Goal: Task Accomplishment & Management: Complete application form

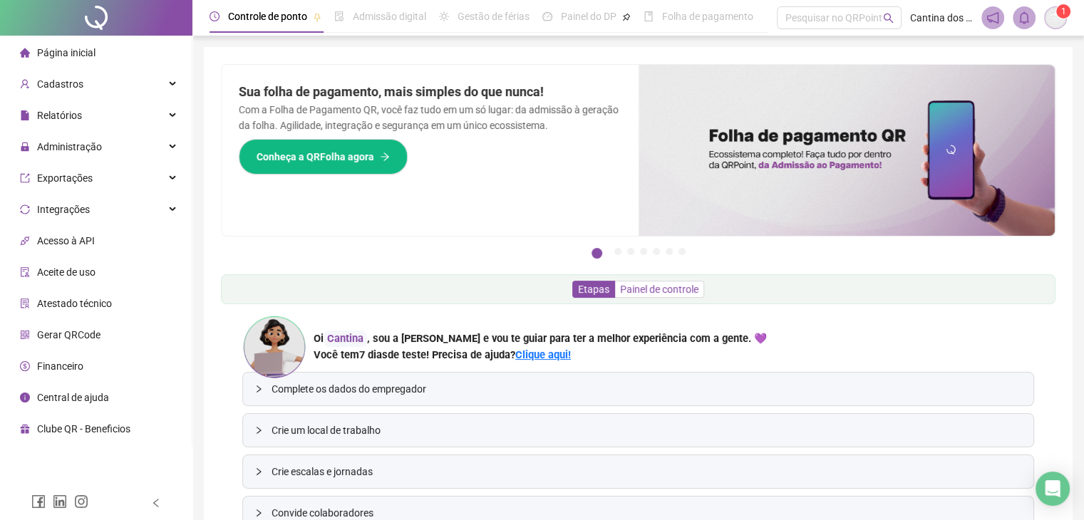
click at [657, 286] on span "Painel de controle" at bounding box center [659, 289] width 78 height 11
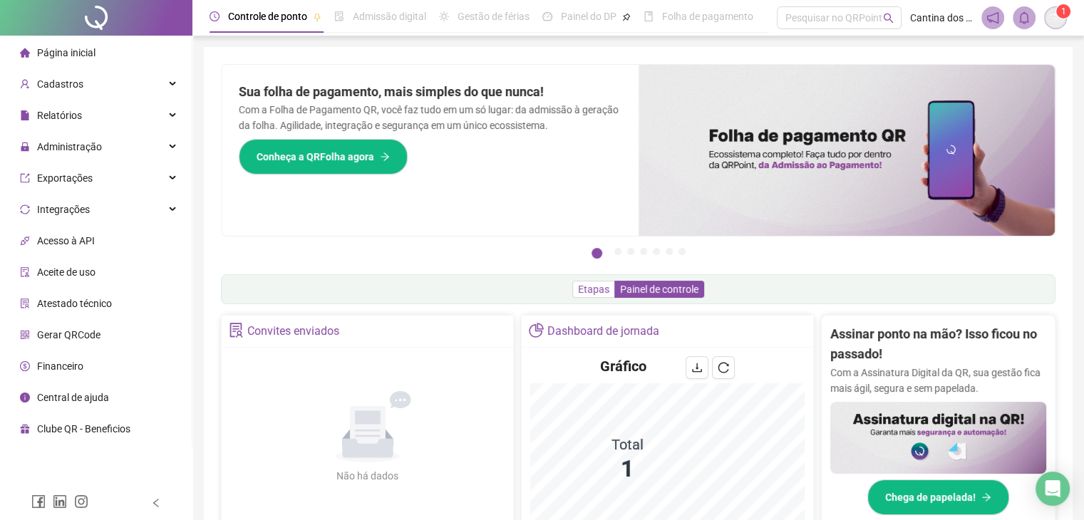
click at [587, 291] on span "Etapas" at bounding box center [593, 289] width 31 height 11
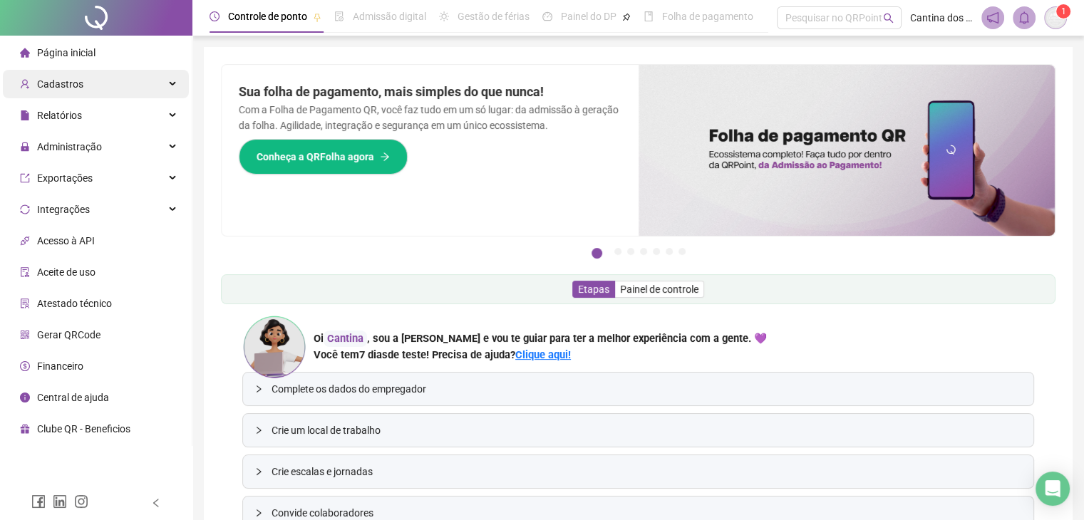
click at [68, 85] on span "Cadastros" at bounding box center [60, 83] width 46 height 11
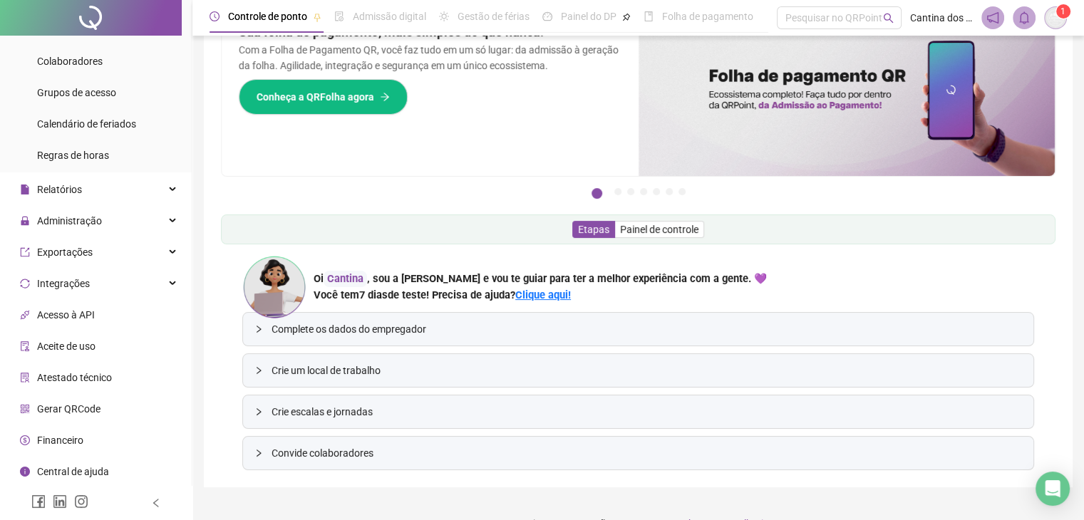
scroll to position [87, 0]
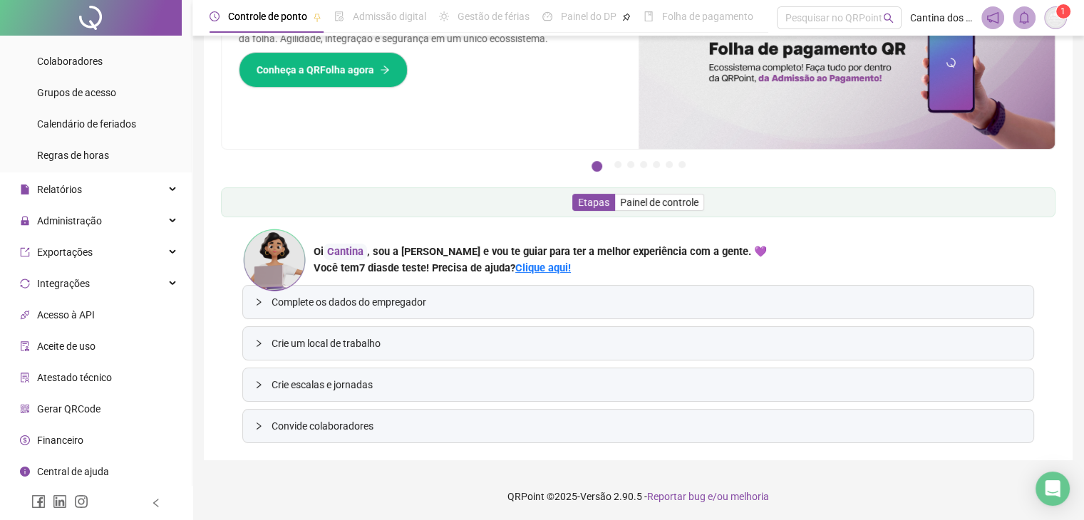
click at [70, 443] on span "Financeiro" at bounding box center [60, 440] width 46 height 11
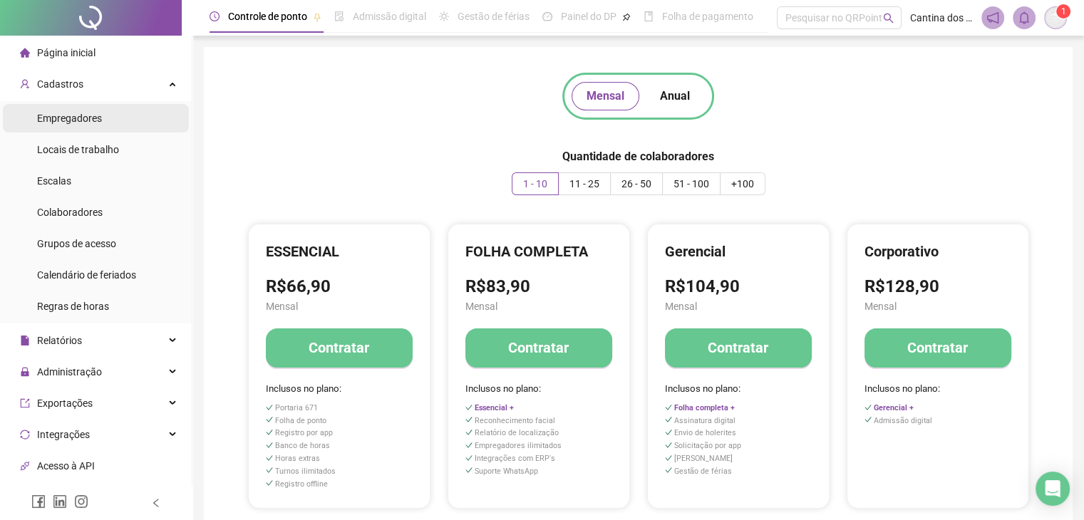
click at [69, 118] on span "Empregadores" at bounding box center [69, 118] width 65 height 11
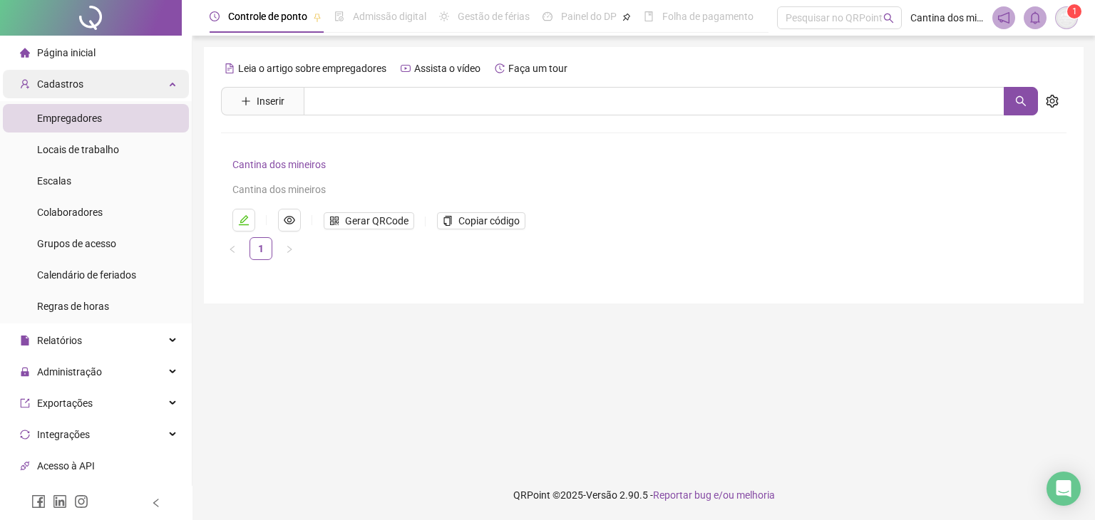
click at [76, 78] on span "Cadastros" at bounding box center [60, 83] width 46 height 11
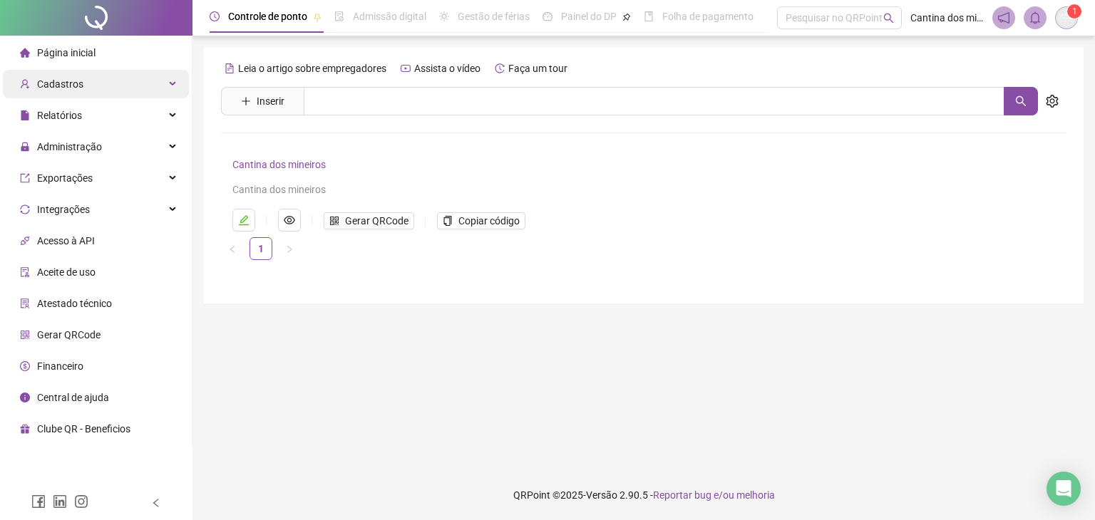
click at [76, 78] on span "Cadastros" at bounding box center [60, 83] width 46 height 11
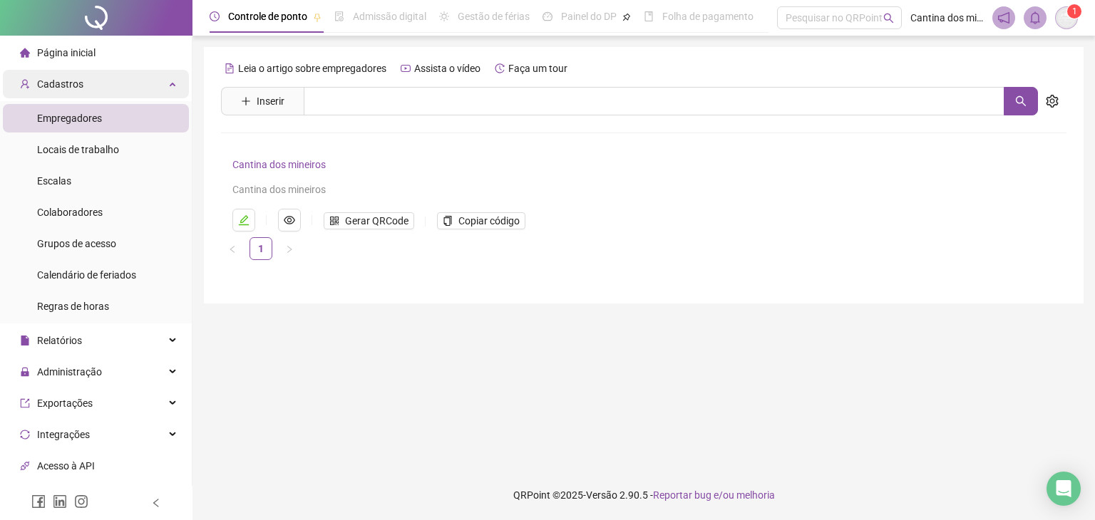
click at [76, 78] on span "Cadastros" at bounding box center [60, 83] width 46 height 11
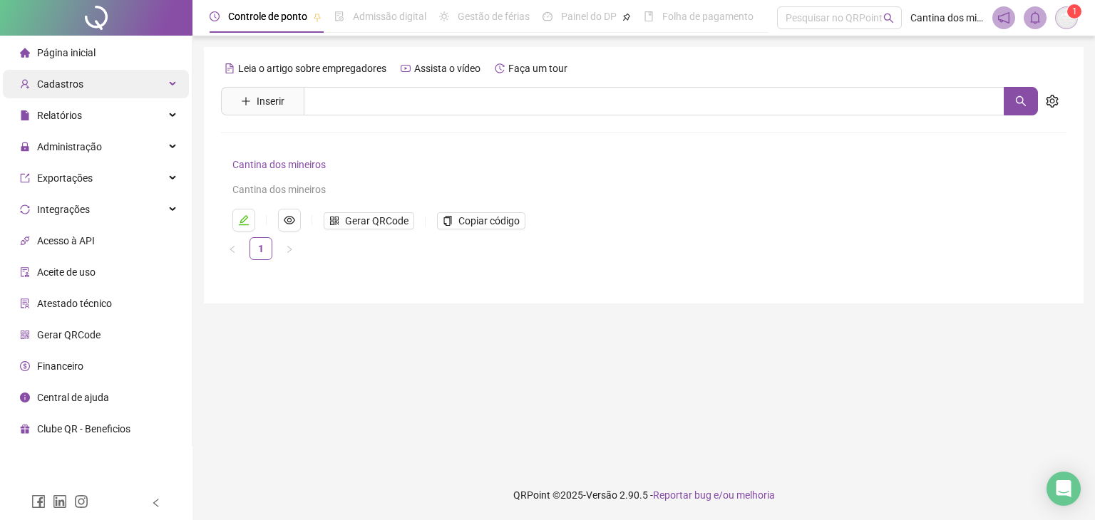
click at [76, 78] on span "Cadastros" at bounding box center [60, 83] width 46 height 11
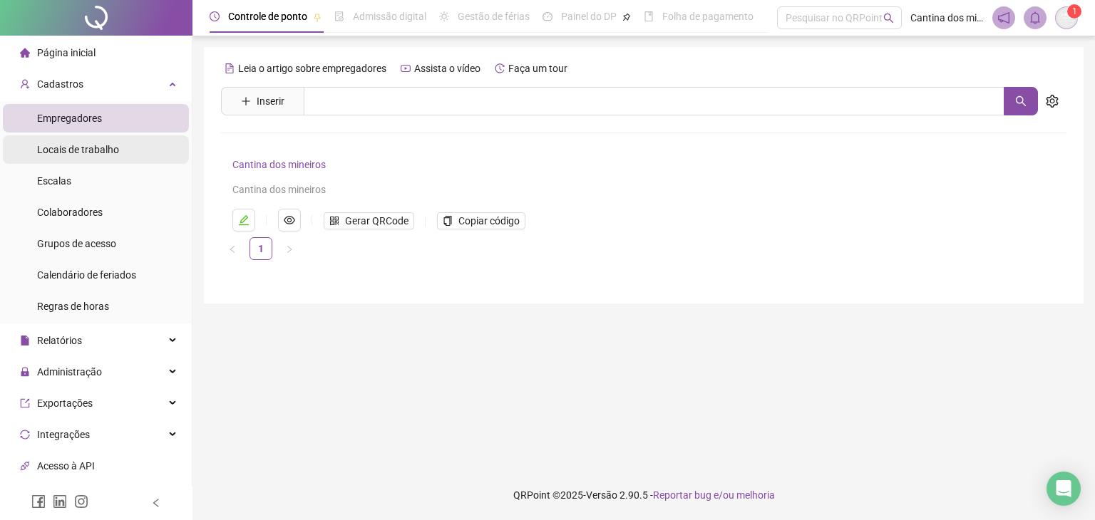
click at [77, 158] on div "Locais de trabalho" at bounding box center [78, 149] width 82 height 29
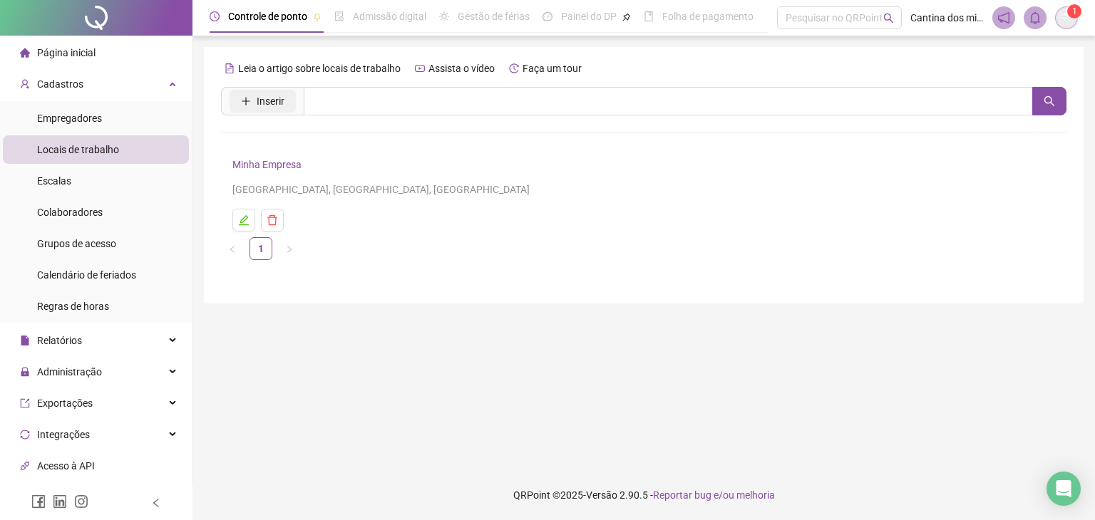
click at [275, 96] on span "Inserir" at bounding box center [271, 101] width 28 height 16
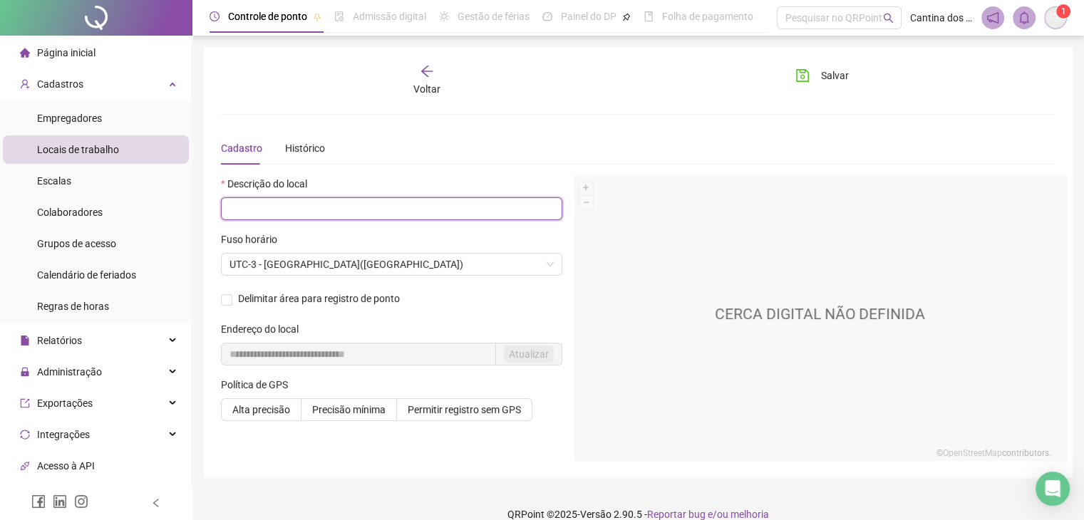
click at [289, 205] on input "text" at bounding box center [392, 208] width 342 height 23
click at [289, 205] on input "**********" at bounding box center [392, 208] width 342 height 23
click at [292, 212] on input "**********" at bounding box center [392, 208] width 342 height 23
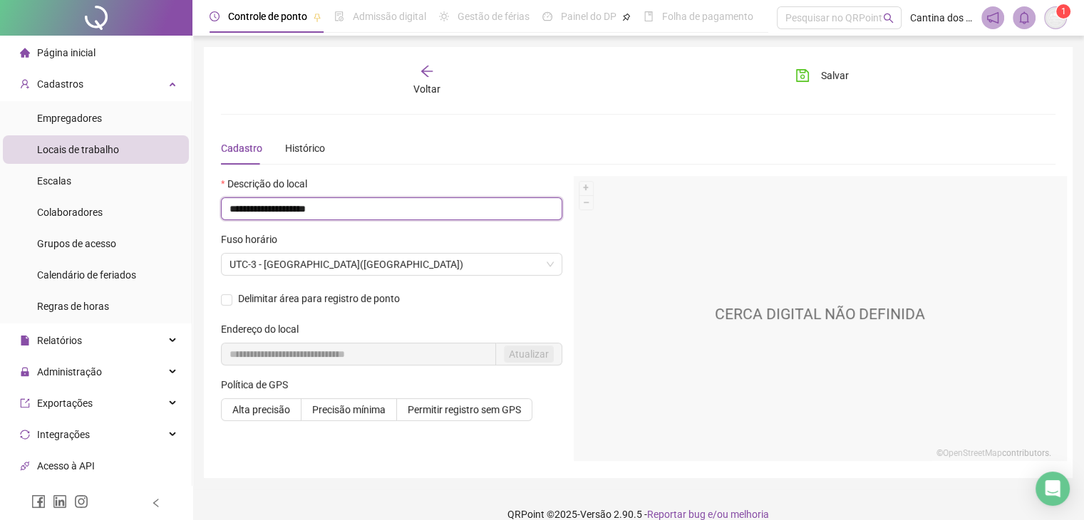
click at [292, 212] on input "**********" at bounding box center [392, 208] width 342 height 23
type input "**********"
click at [300, 306] on div "Delimitar área para registro de ponto" at bounding box center [392, 298] width 342 height 23
click at [270, 298] on span "Delimitar área para registro de ponto" at bounding box center [318, 298] width 173 height 9
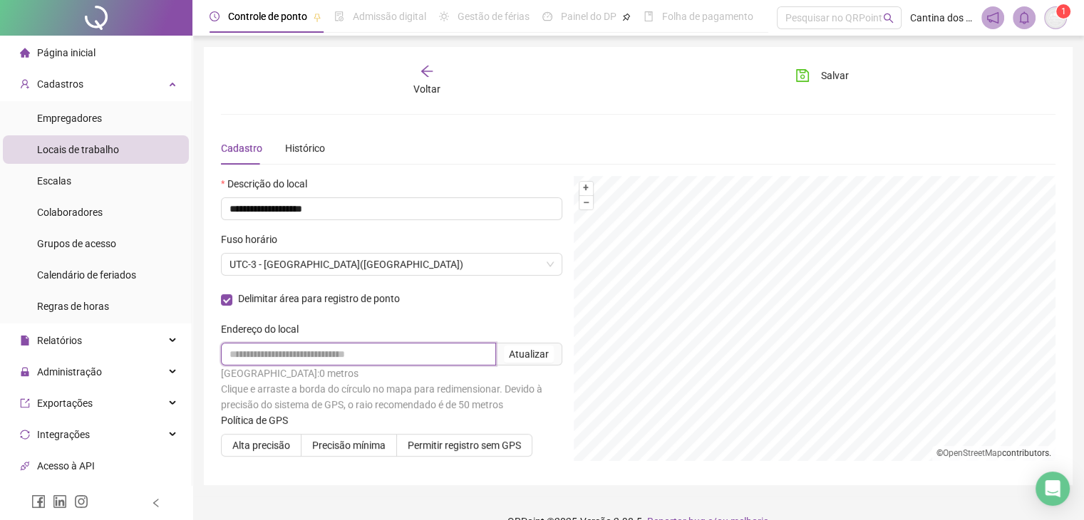
click at [266, 354] on input "text" at bounding box center [358, 354] width 275 height 23
paste input "**********"
click at [466, 352] on input "**********" at bounding box center [358, 354] width 275 height 23
click at [258, 441] on span "Alta precisão" at bounding box center [261, 445] width 58 height 11
click at [374, 356] on input "**********" at bounding box center [358, 354] width 275 height 23
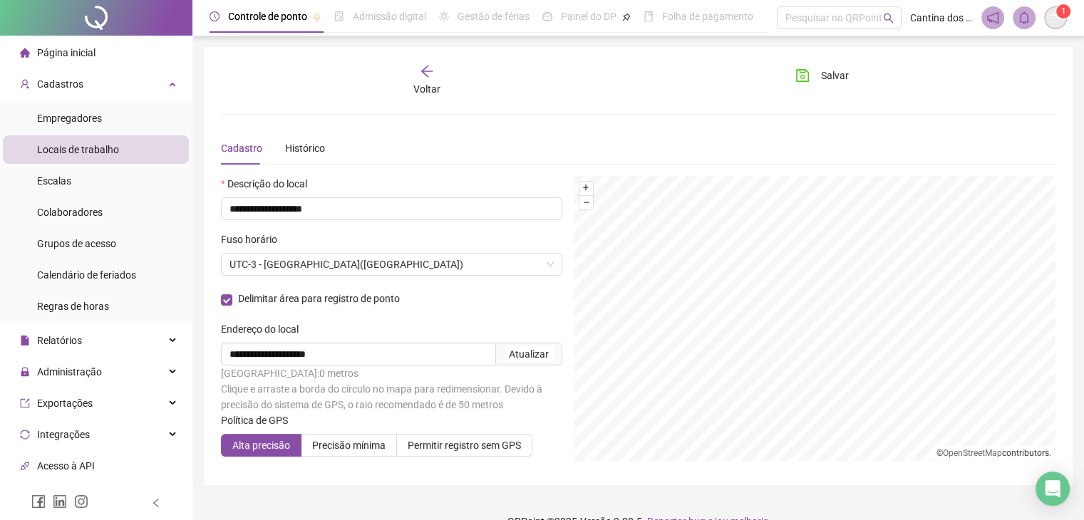
click at [533, 362] on span "Atualizar" at bounding box center [529, 354] width 66 height 23
click at [533, 357] on div "Atualizar" at bounding box center [529, 354] width 40 height 16
click at [322, 353] on input "**********" at bounding box center [358, 354] width 275 height 23
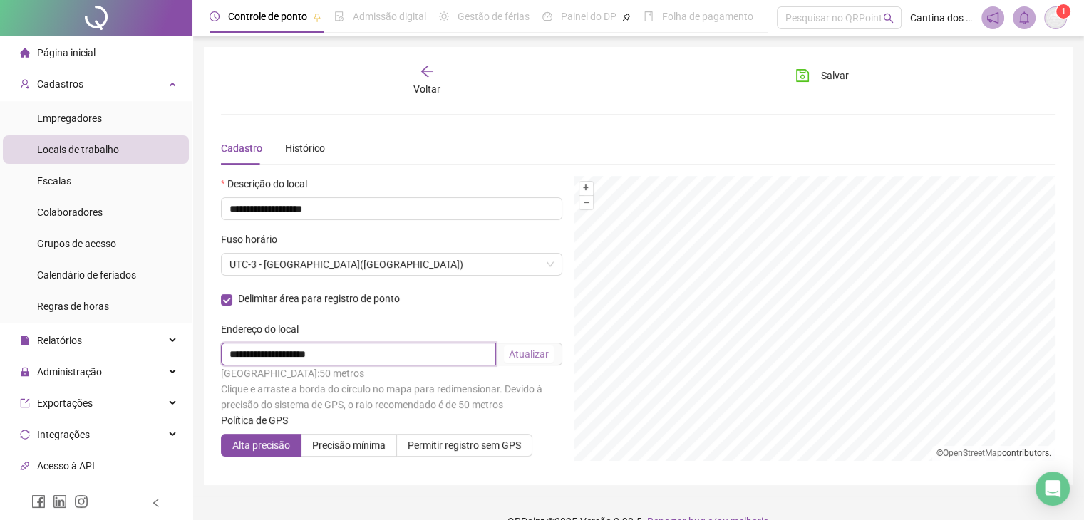
paste input "**********"
click at [545, 351] on div "Atualizar" at bounding box center [530, 354] width 40 height 16
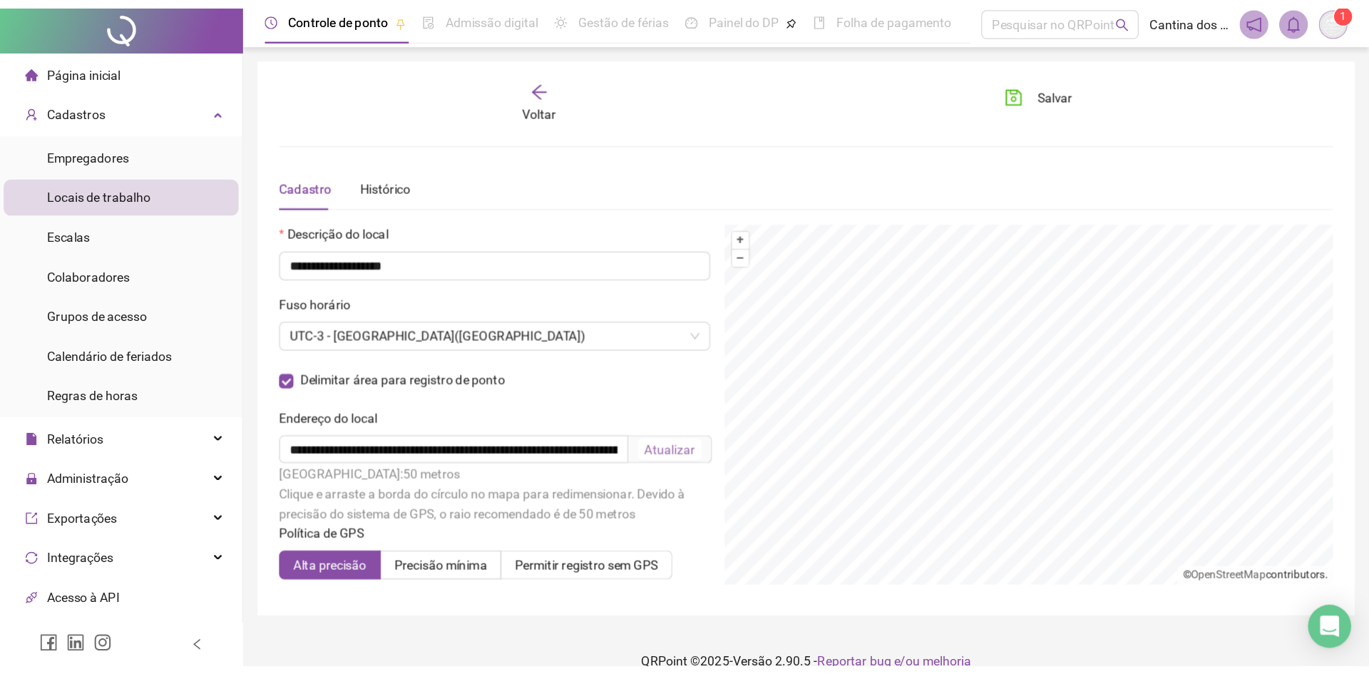
scroll to position [0, 0]
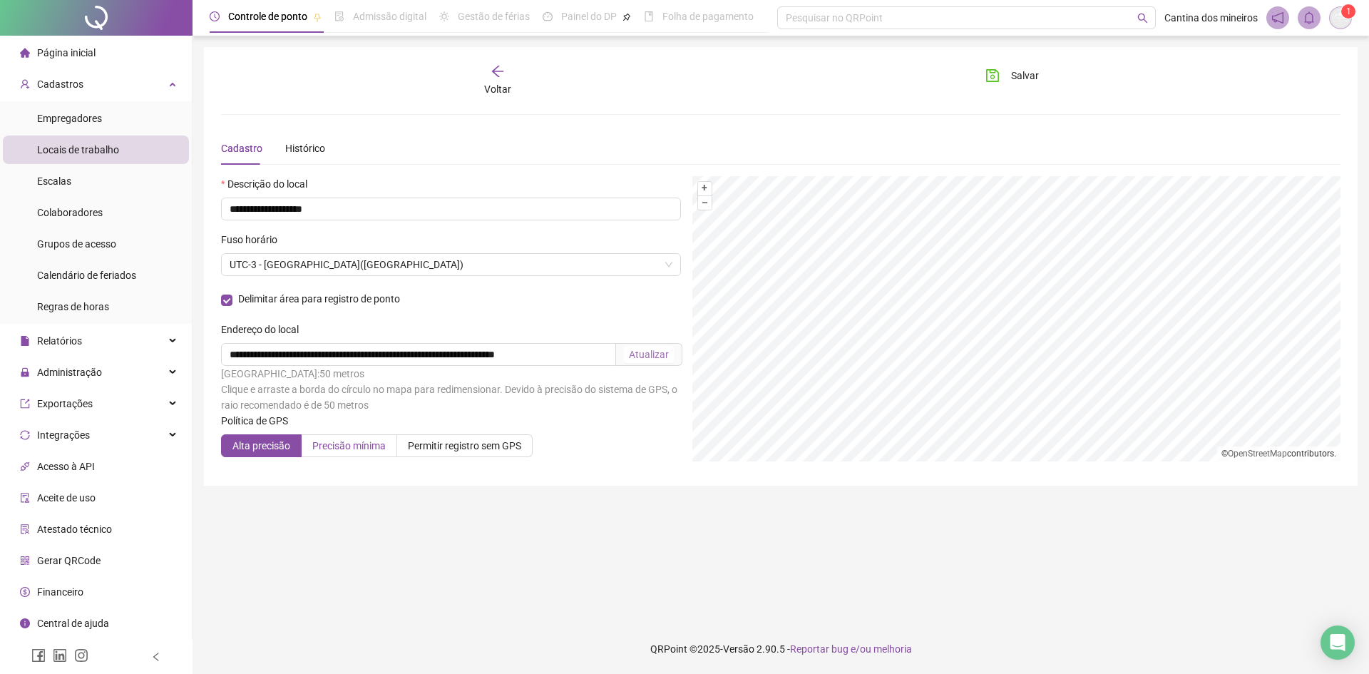
click at [361, 445] on span "Precisão mínima" at bounding box center [348, 445] width 73 height 11
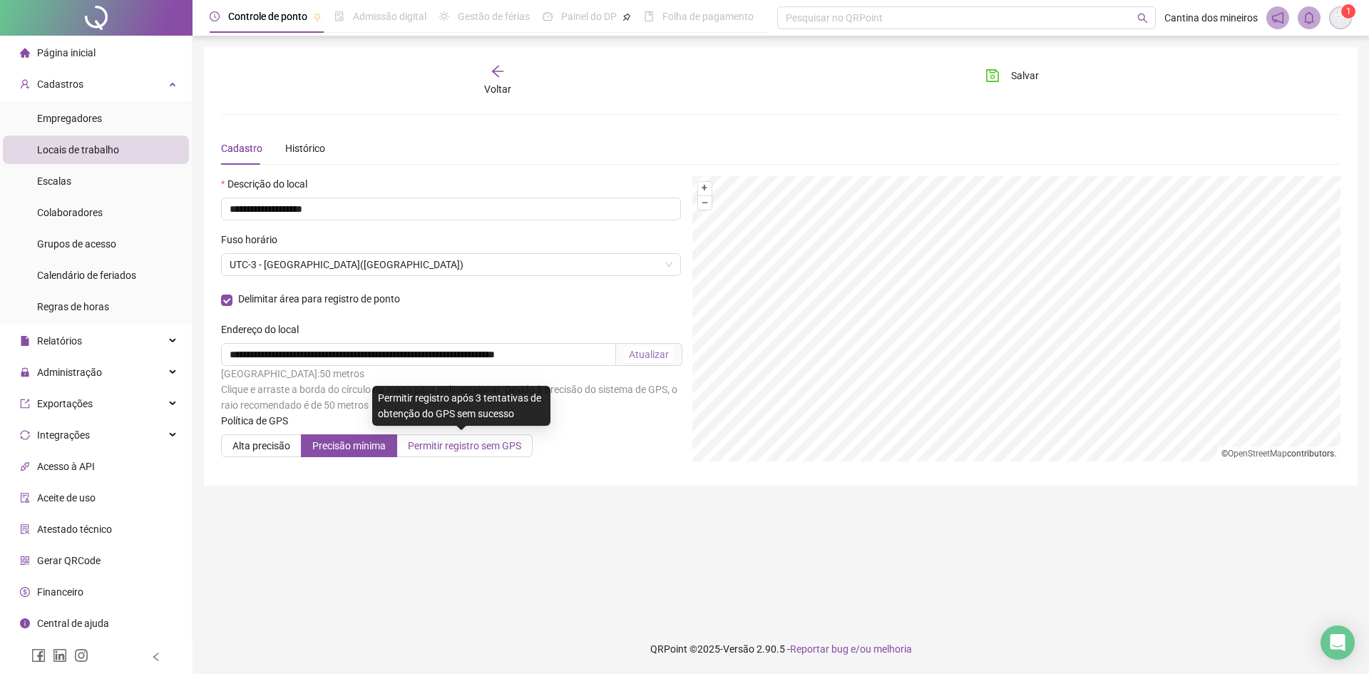
click at [437, 440] on span "Permitir registro sem GPS" at bounding box center [464, 445] width 113 height 11
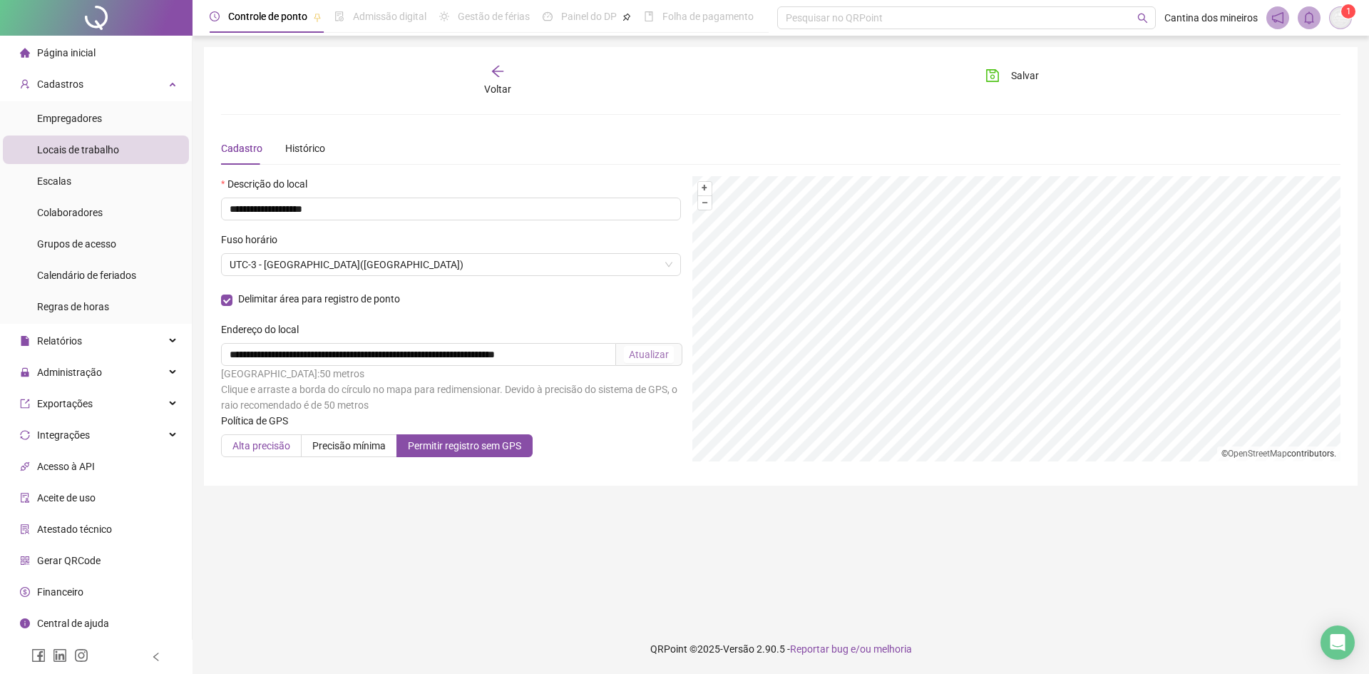
click at [280, 443] on span "Alta precisão" at bounding box center [261, 445] width 58 height 11
click at [992, 78] on icon "save" at bounding box center [992, 75] width 13 height 13
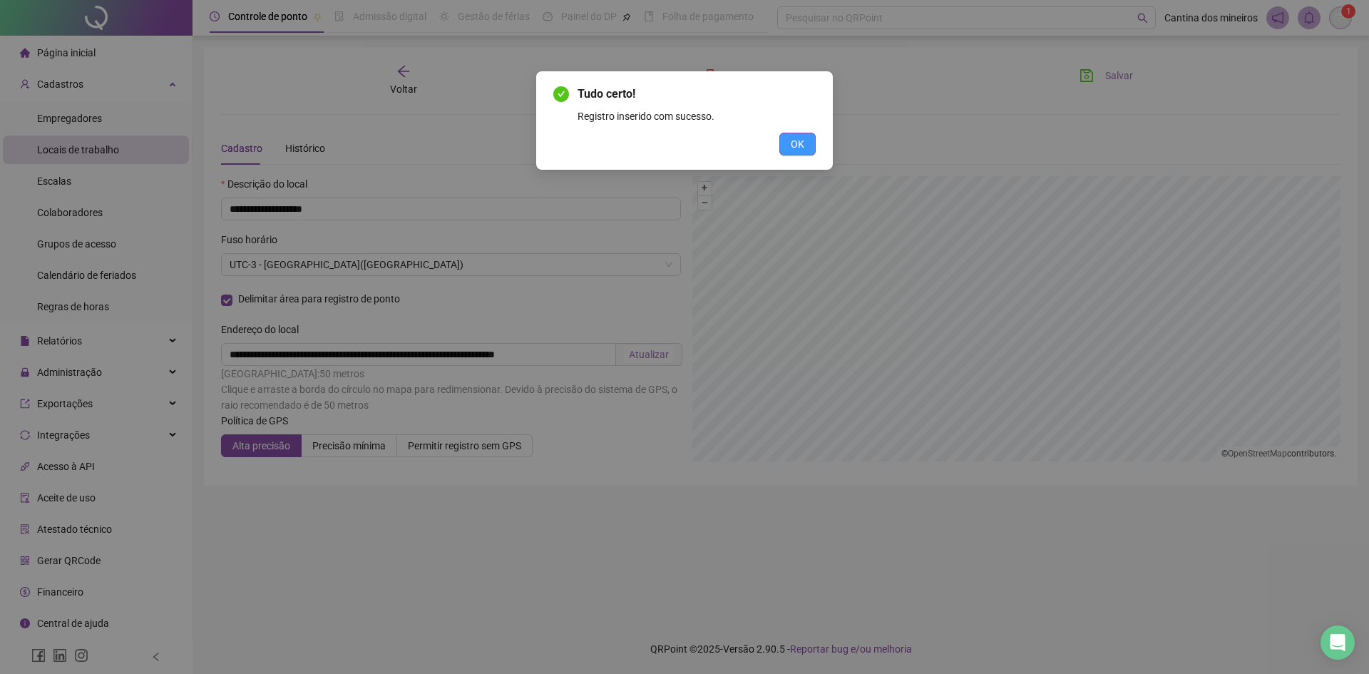
click at [785, 141] on button "OK" at bounding box center [797, 144] width 36 height 23
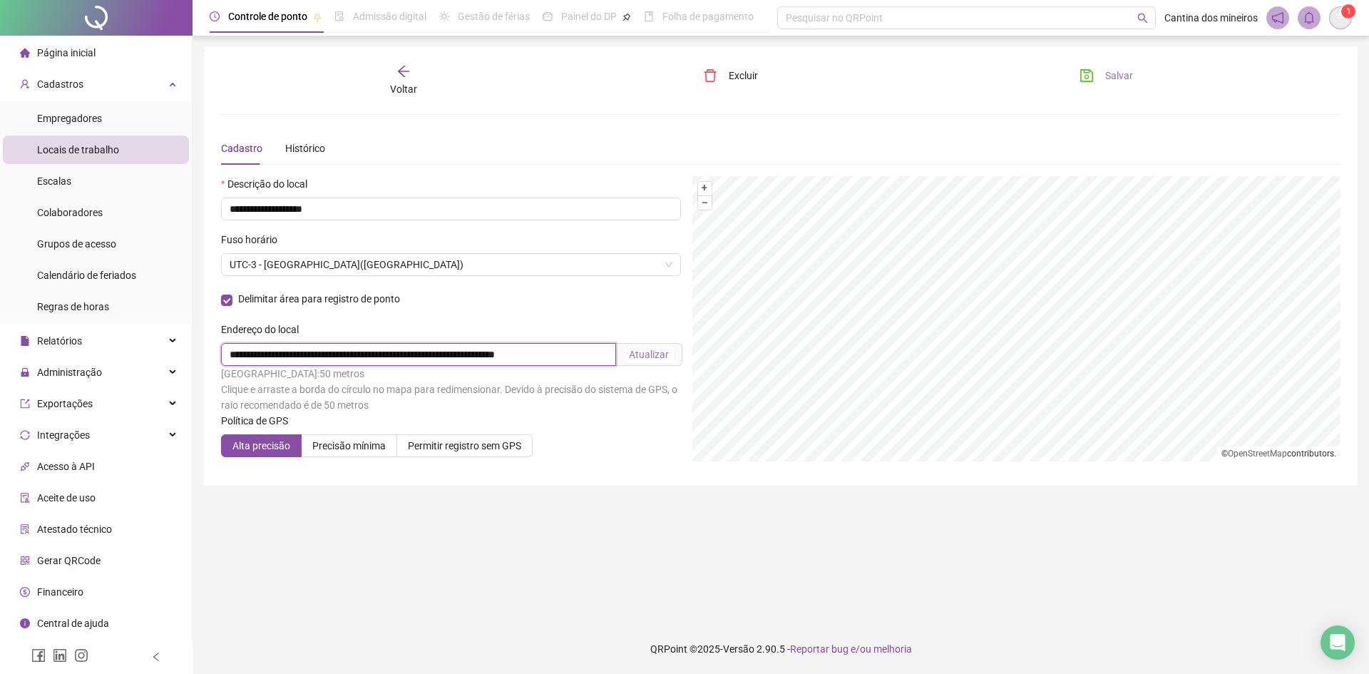
click at [597, 356] on input "**********" at bounding box center [418, 354] width 395 height 23
click at [606, 359] on input "**********" at bounding box center [418, 354] width 395 height 23
type input "**********"
click at [647, 359] on div "Atualizar" at bounding box center [649, 354] width 40 height 16
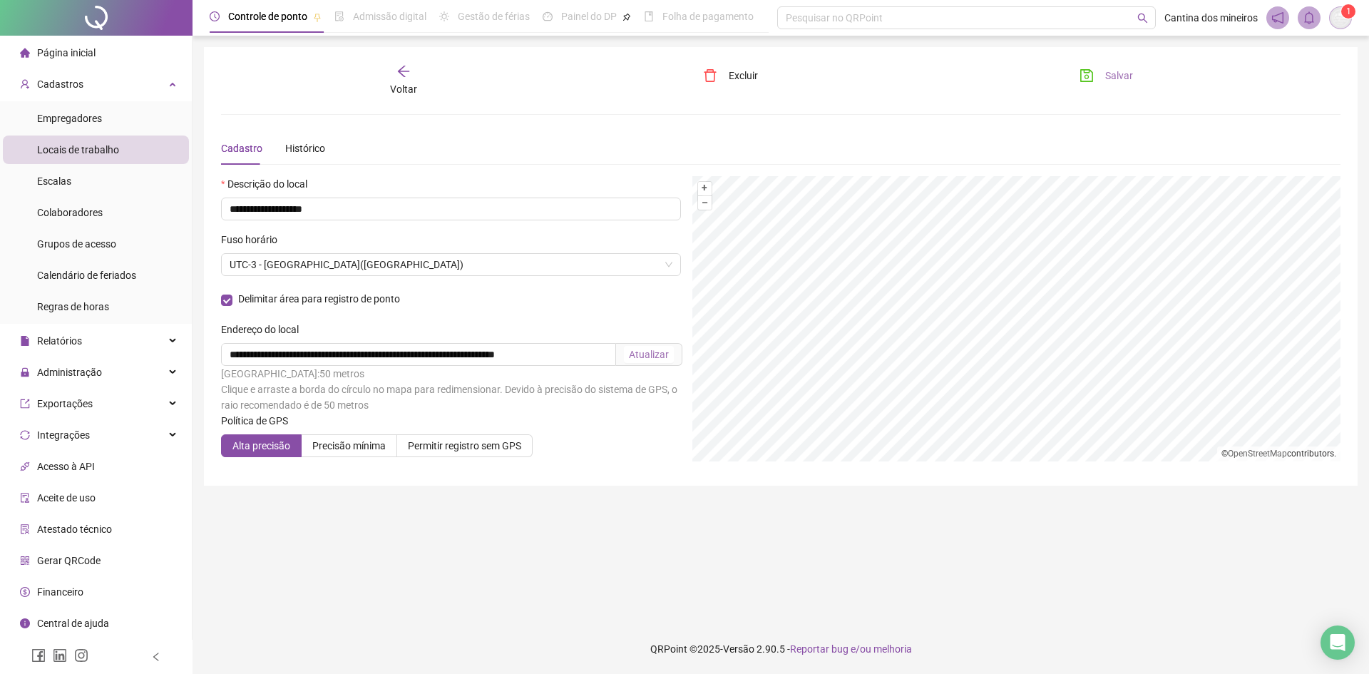
scroll to position [0, 0]
click at [1088, 74] on icon "save" at bounding box center [1086, 75] width 14 height 14
click at [83, 183] on li "Escalas" at bounding box center [96, 181] width 186 height 29
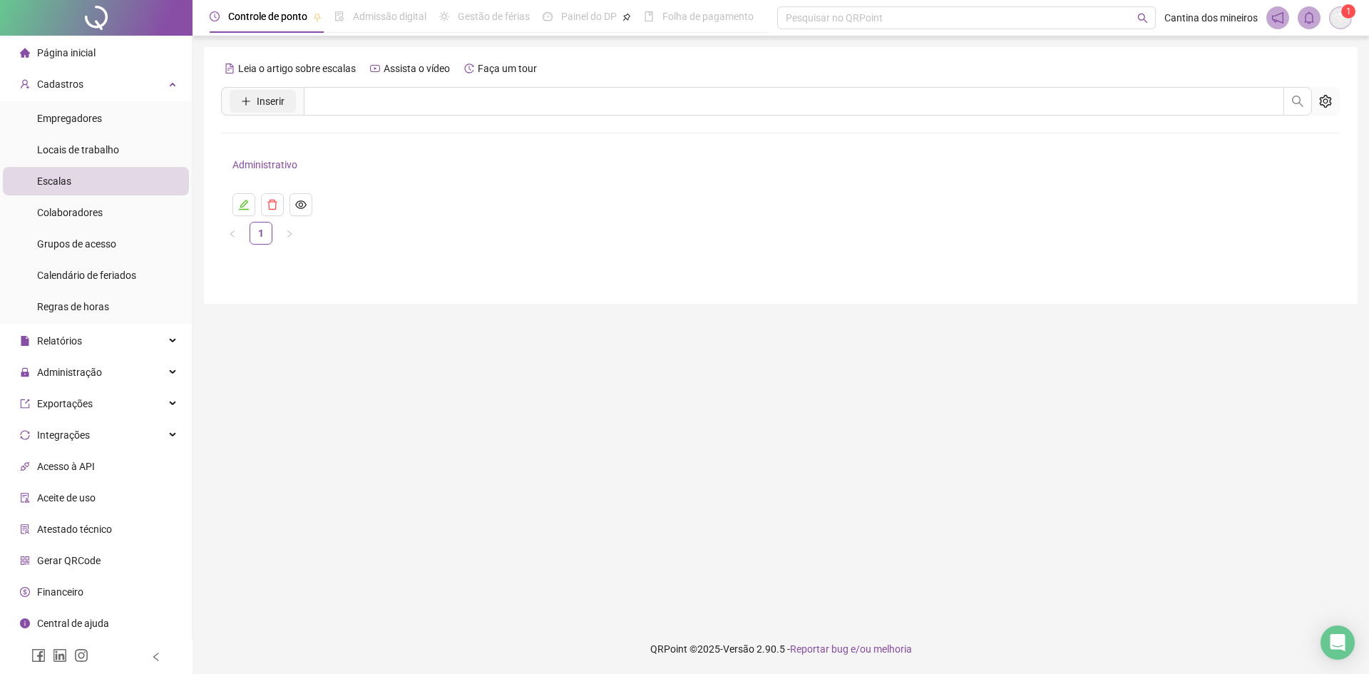
click at [287, 103] on button "Inserir" at bounding box center [263, 101] width 66 height 23
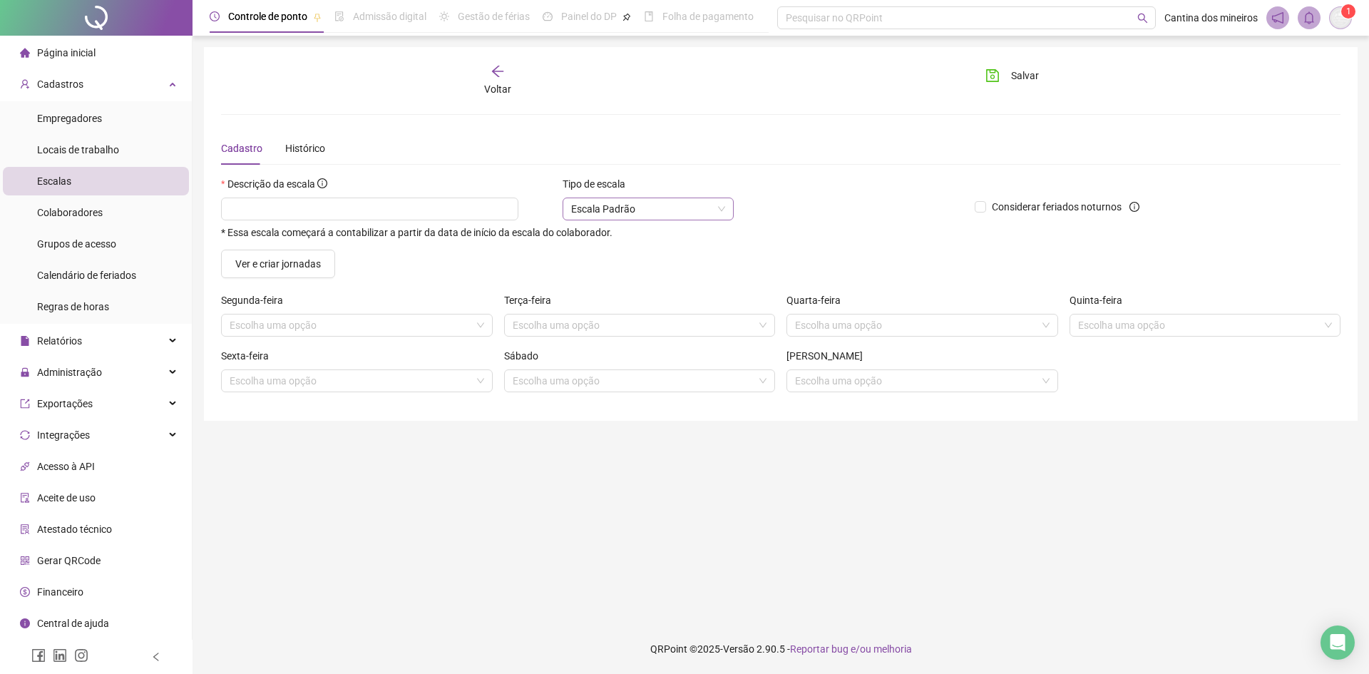
click at [620, 209] on span "Escala Padrão" at bounding box center [648, 208] width 154 height 21
click at [708, 207] on span "Escala Padrão" at bounding box center [648, 208] width 154 height 21
click at [652, 291] on div "Escala 6x1" at bounding box center [647, 283] width 165 height 23
click at [364, 327] on input "search" at bounding box center [351, 324] width 242 height 21
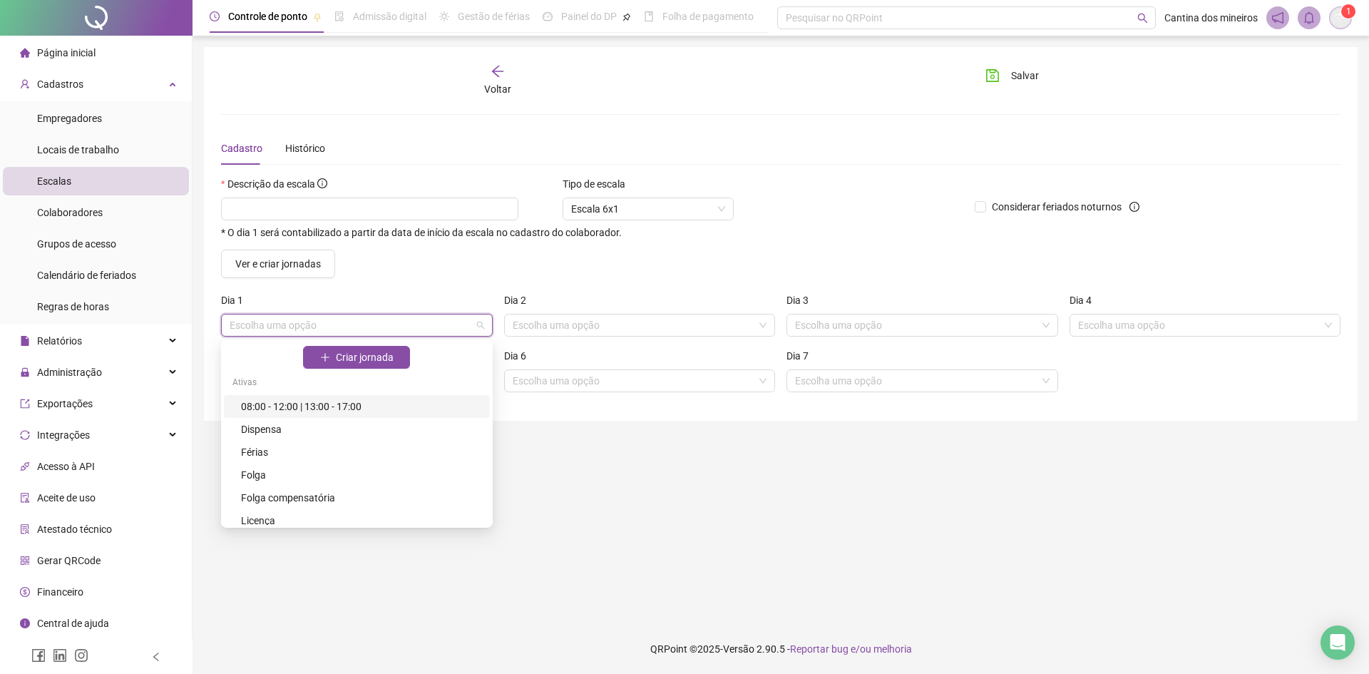
click at [361, 412] on div "08:00 - 12:00 | 13:00 - 17:00" at bounding box center [361, 407] width 240 height 16
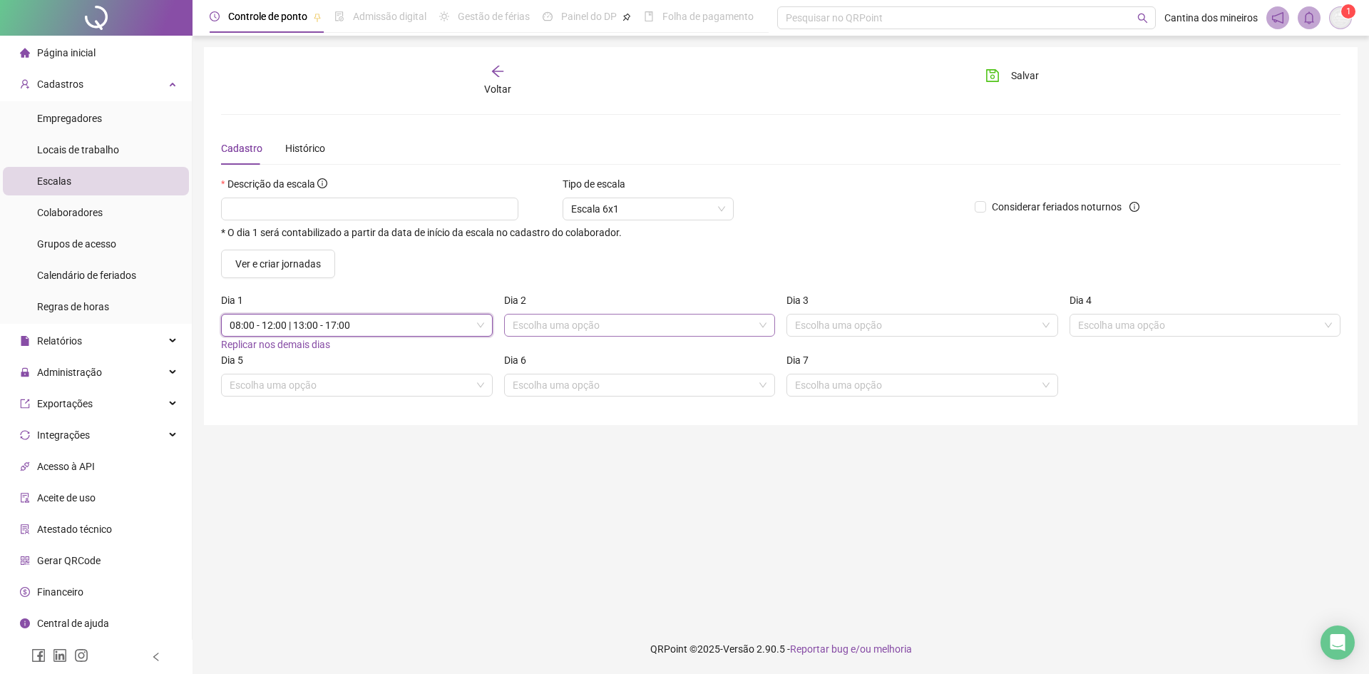
click at [761, 327] on span at bounding box center [640, 324] width 255 height 21
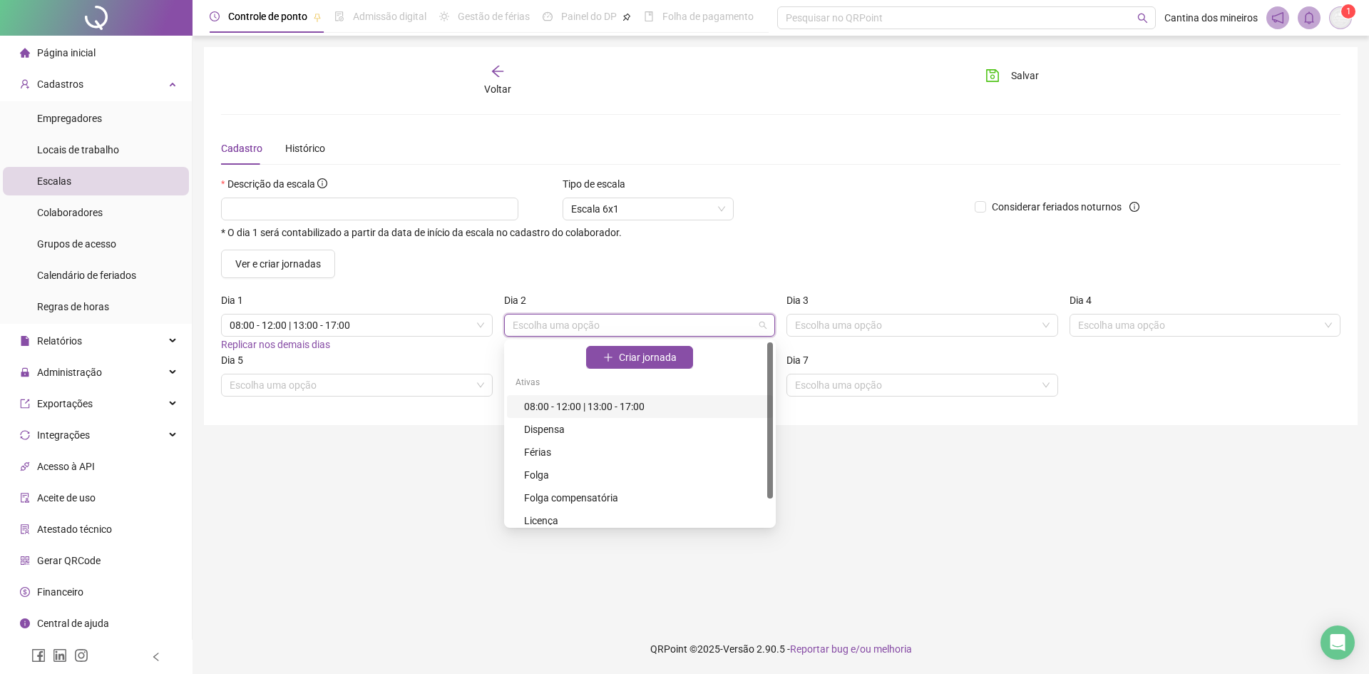
click at [723, 407] on div "08:00 - 12:00 | 13:00 - 17:00" at bounding box center [644, 407] width 240 height 16
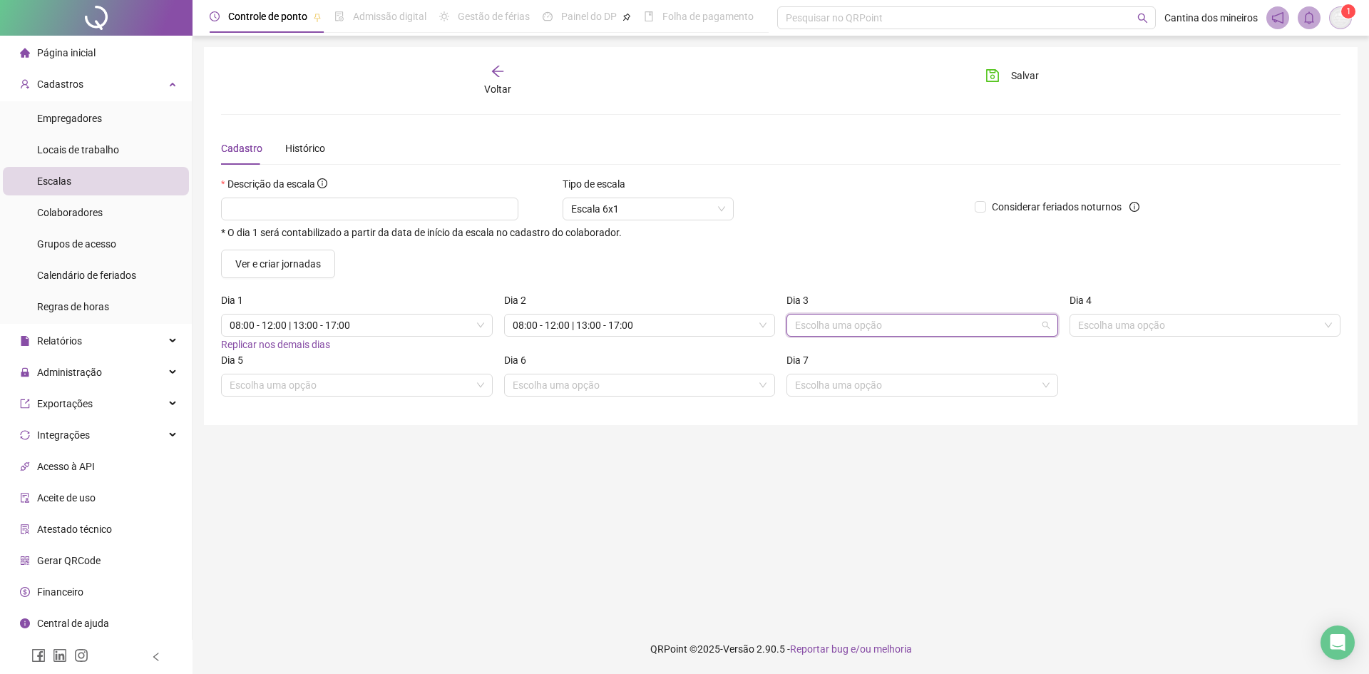
click at [895, 317] on input "search" at bounding box center [916, 324] width 242 height 21
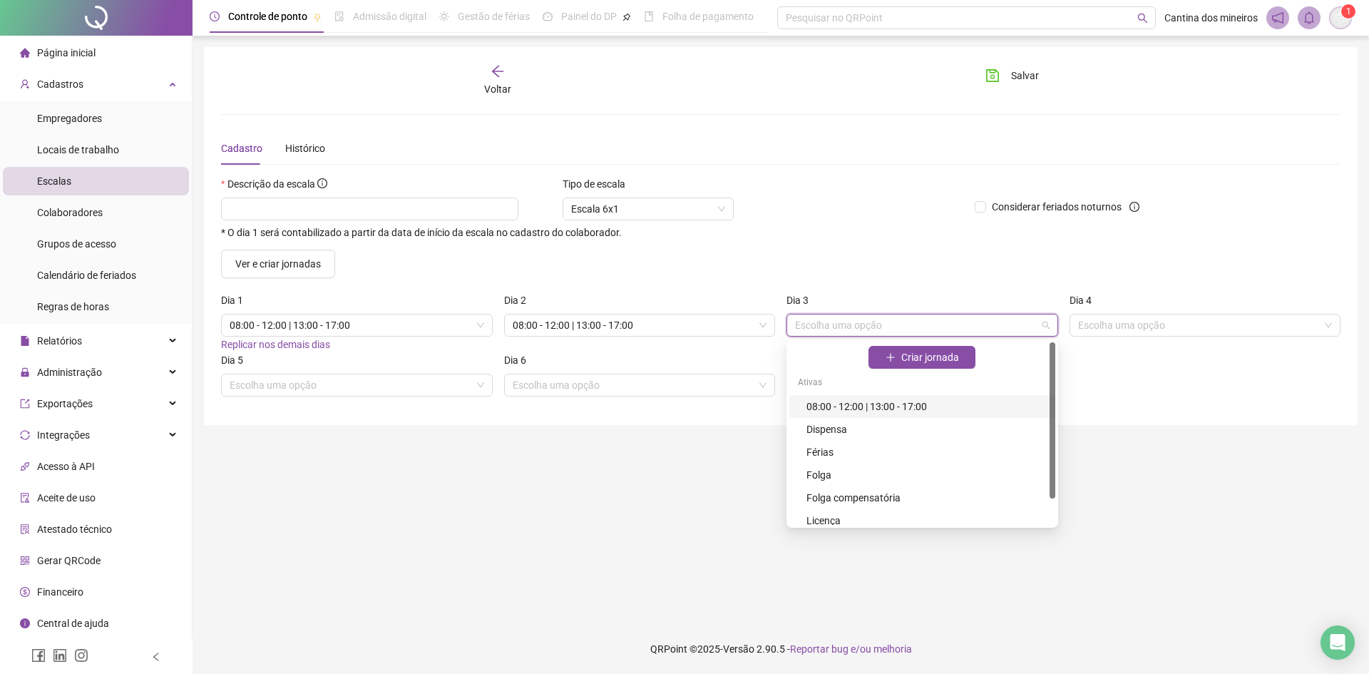
click at [965, 397] on div "08:00 - 12:00 | 13:00 - 17:00" at bounding box center [922, 406] width 266 height 23
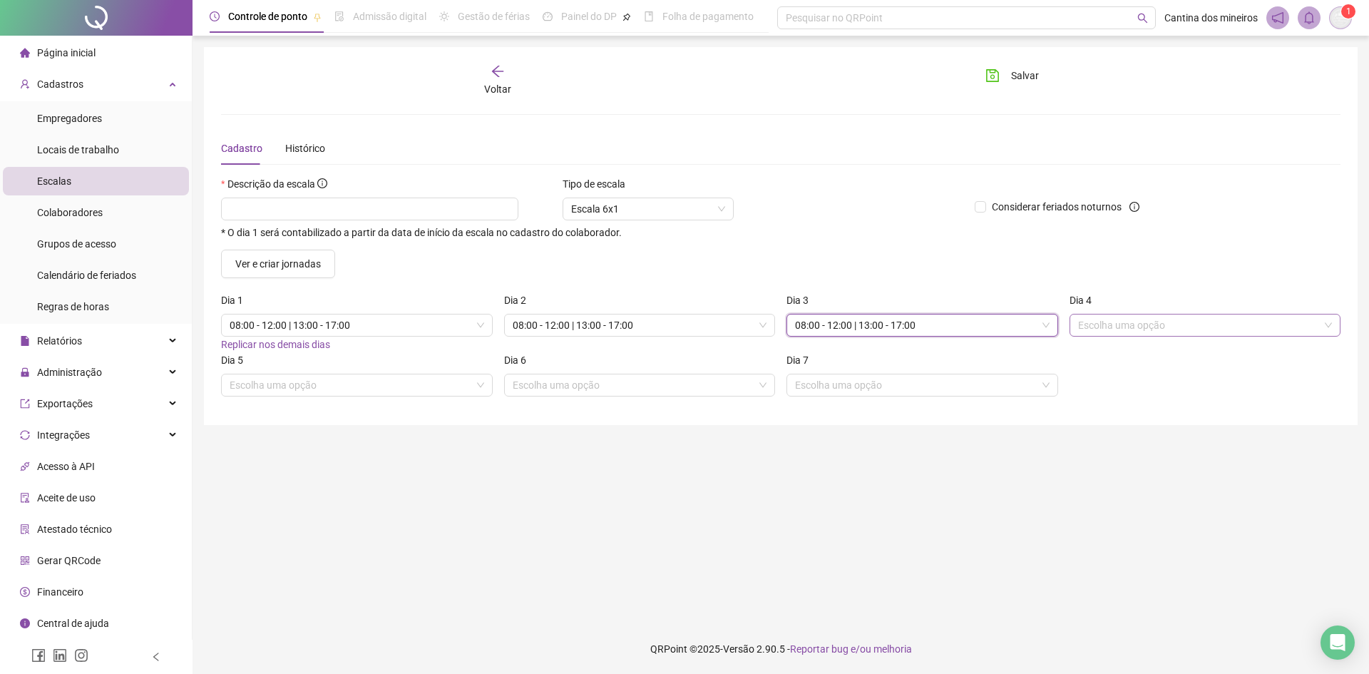
click at [1094, 326] on input "search" at bounding box center [1199, 324] width 242 height 21
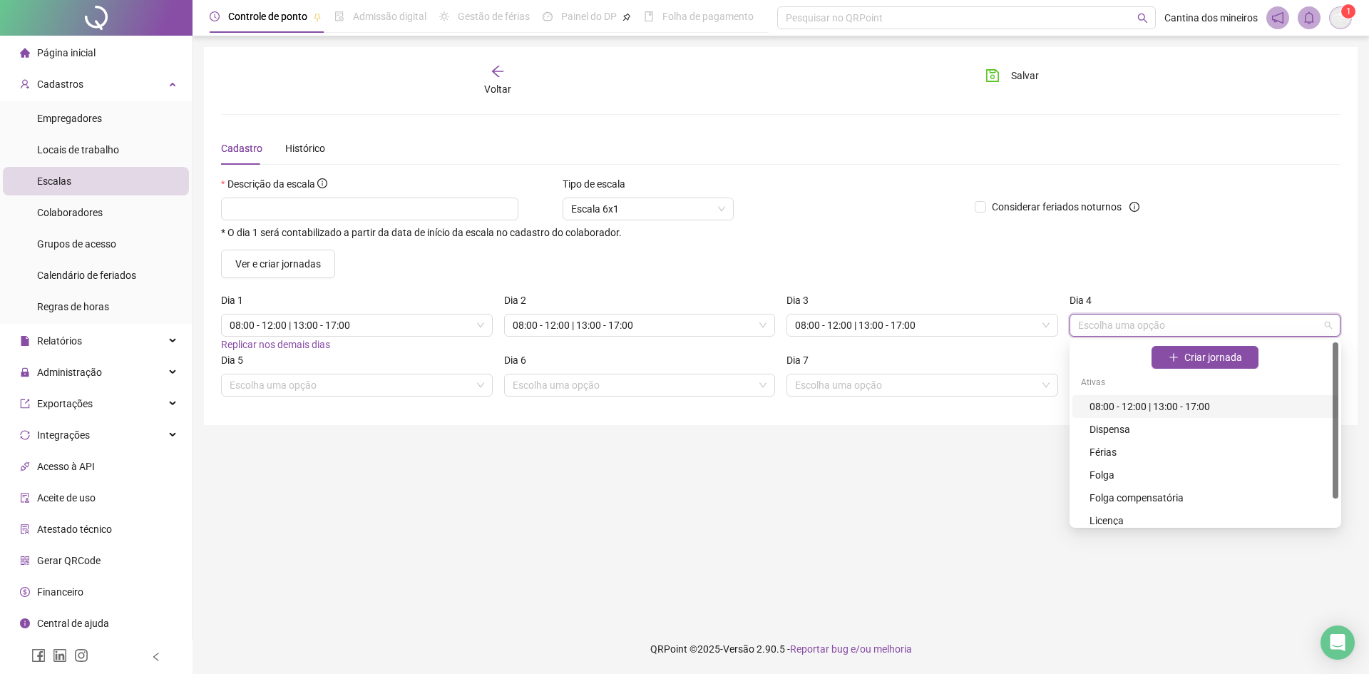
click at [1094, 411] on div "08:00 - 12:00 | 13:00 - 17:00" at bounding box center [1209, 407] width 240 height 16
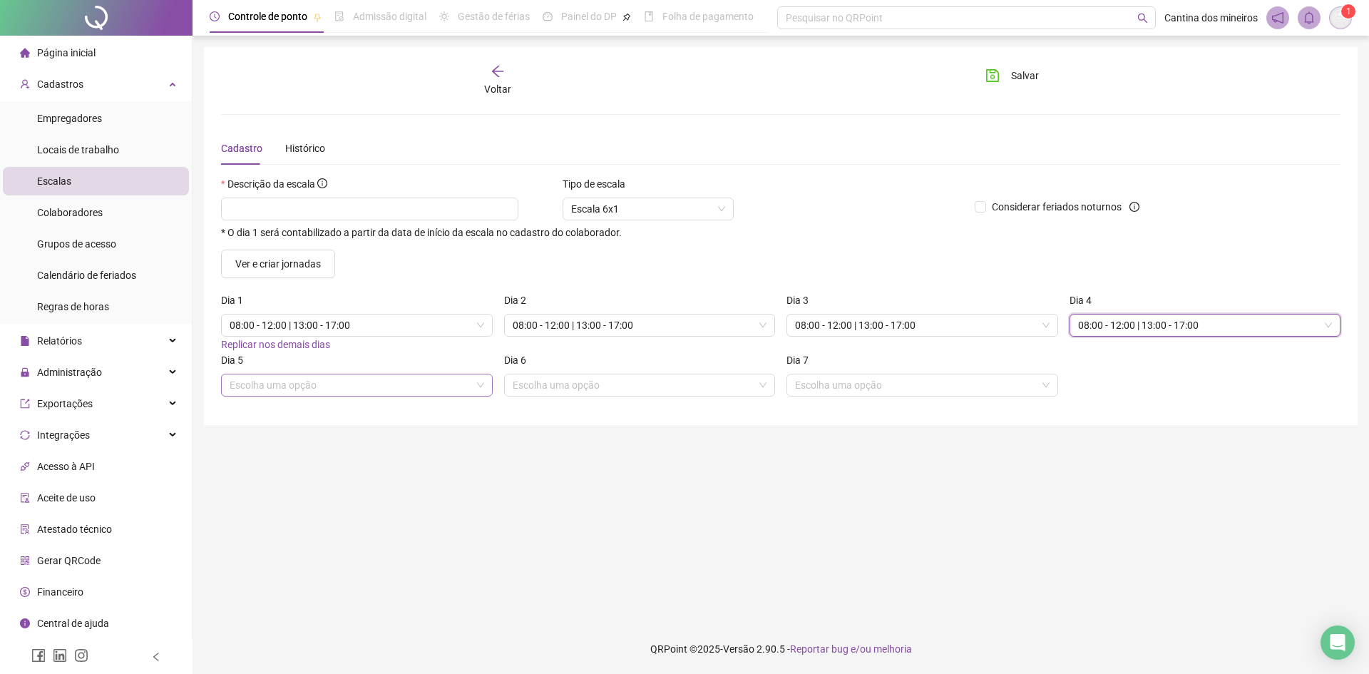
click at [401, 384] on input "search" at bounding box center [351, 384] width 242 height 21
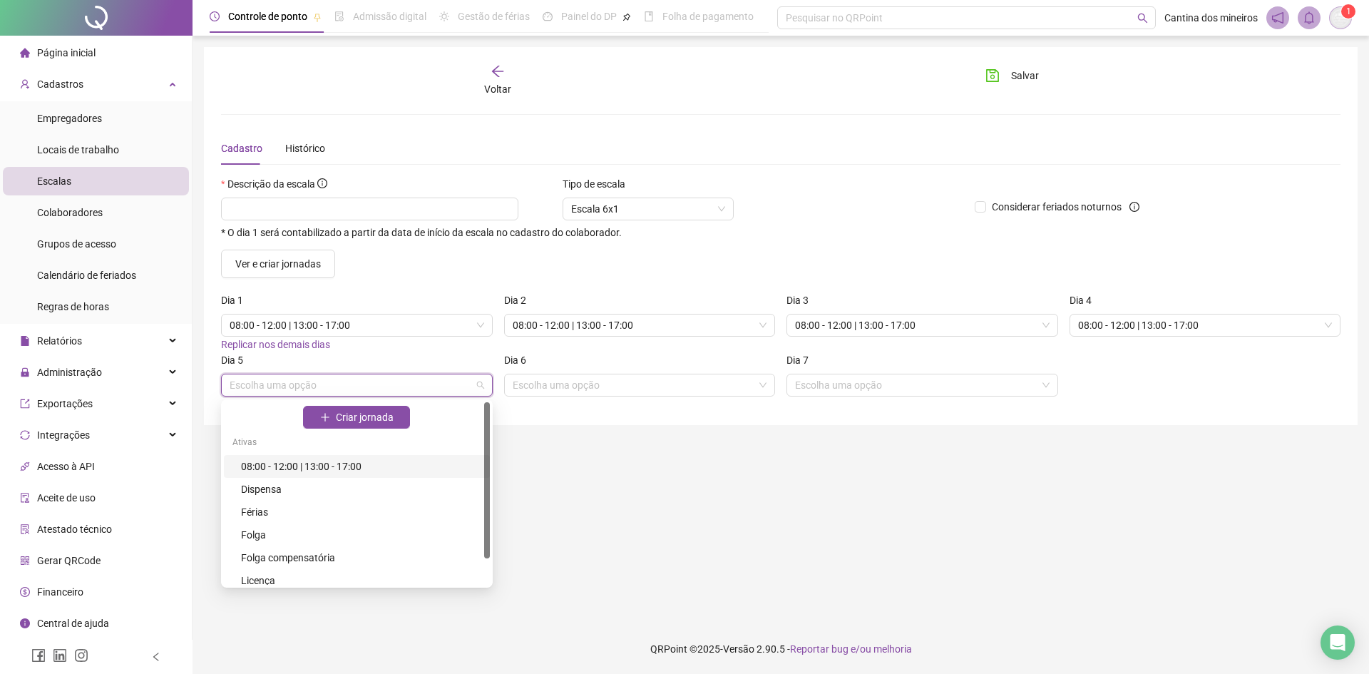
click at [405, 456] on div "08:00 - 12:00 | 13:00 - 17:00" at bounding box center [357, 466] width 266 height 23
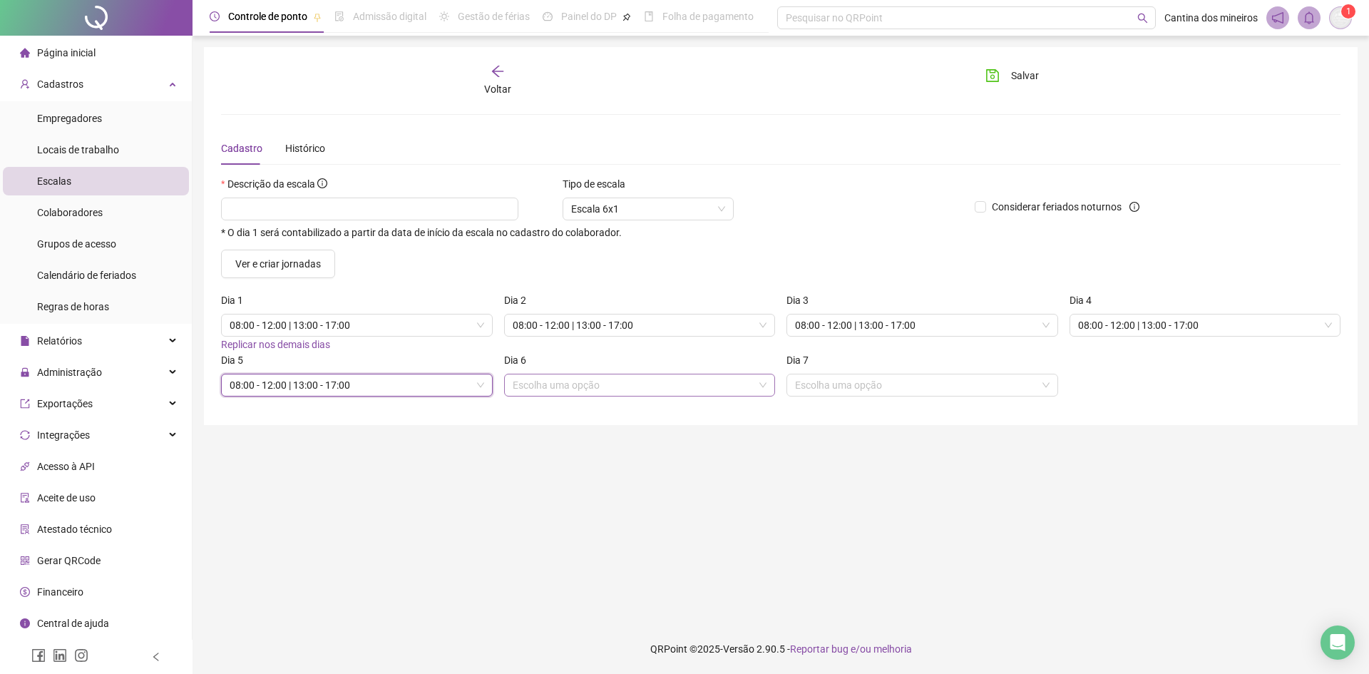
click at [575, 381] on input "search" at bounding box center [634, 384] width 242 height 21
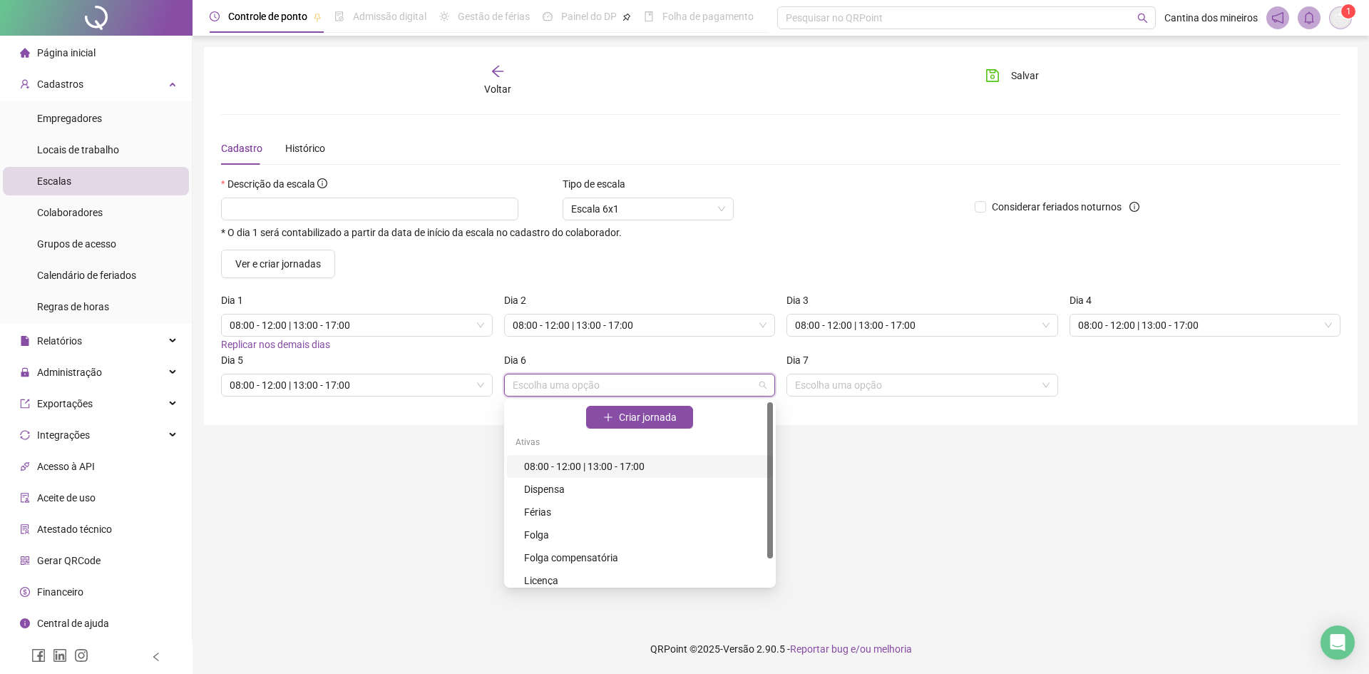
drag, startPoint x: 625, startPoint y: 475, endPoint x: 667, endPoint y: 453, distance: 46.9
click at [625, 476] on div "08:00 - 12:00 | 13:00 - 17:00" at bounding box center [640, 466] width 266 height 23
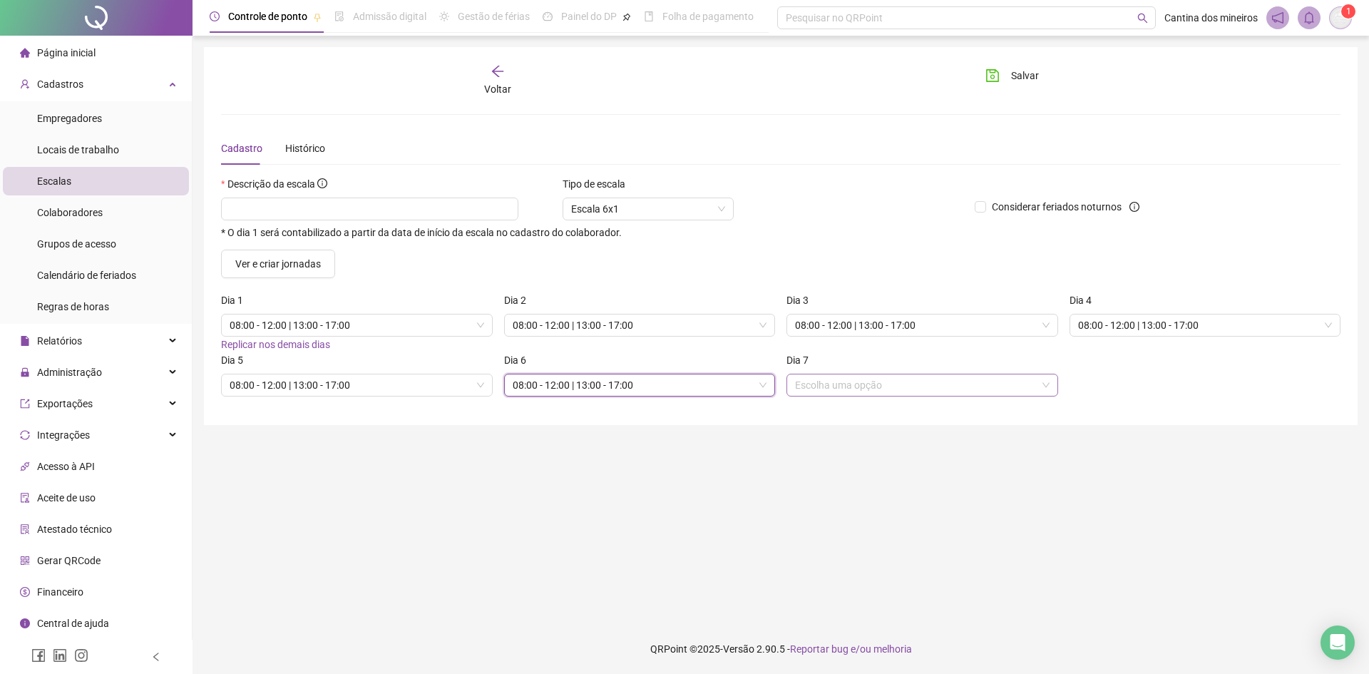
drag, startPoint x: 822, startPoint y: 383, endPoint x: 829, endPoint y: 389, distance: 9.1
click at [823, 383] on input "search" at bounding box center [916, 384] width 242 height 21
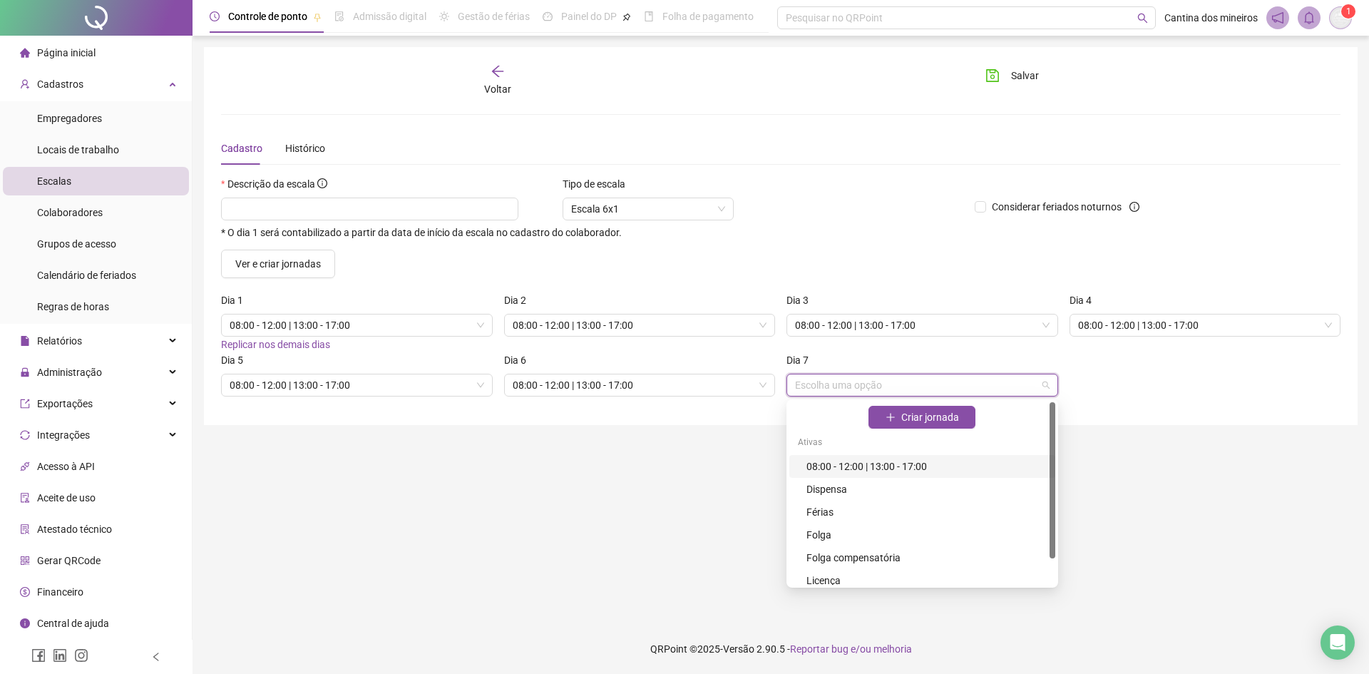
click at [861, 471] on div "08:00 - 12:00 | 13:00 - 17:00" at bounding box center [926, 466] width 240 height 16
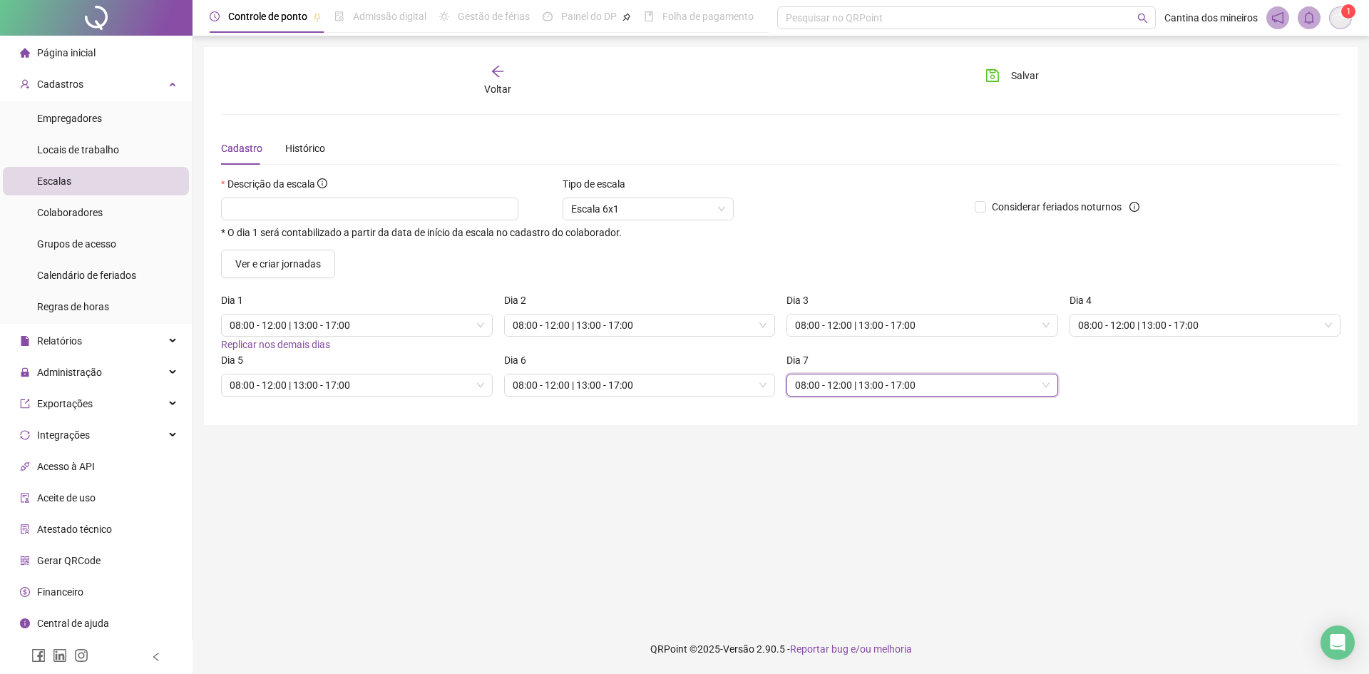
click at [634, 486] on main "Voltar Salvar Cadastro Histórico Descrição da escala * O dia 1 será contabiliza…" at bounding box center [781, 329] width 1154 height 565
click at [374, 211] on input "text" at bounding box center [369, 208] width 297 height 23
click at [954, 389] on span "08:00 - 12:00 | 13:00 - 17:00" at bounding box center [922, 384] width 255 height 21
type input "**********"
click at [1094, 441] on main "**********" at bounding box center [781, 329] width 1154 height 565
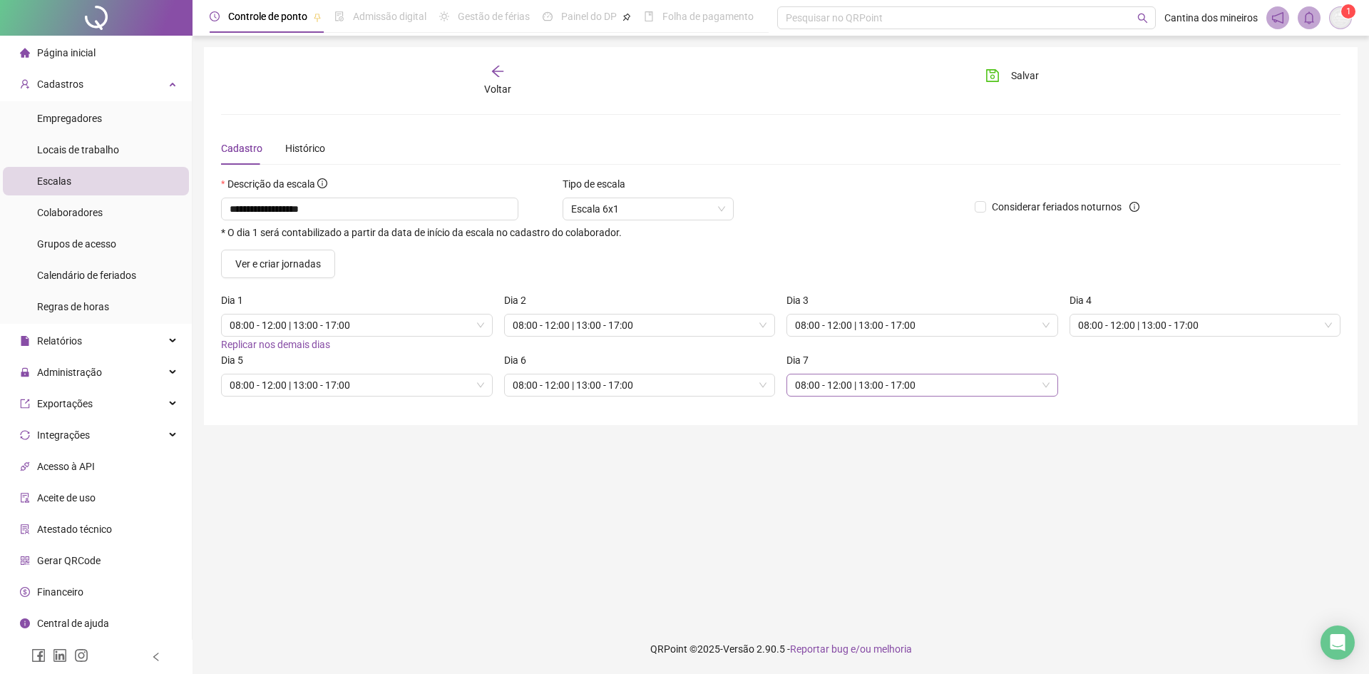
click at [1029, 383] on span "08:00 - 12:00 | 13:00 - 17:00" at bounding box center [922, 384] width 255 height 21
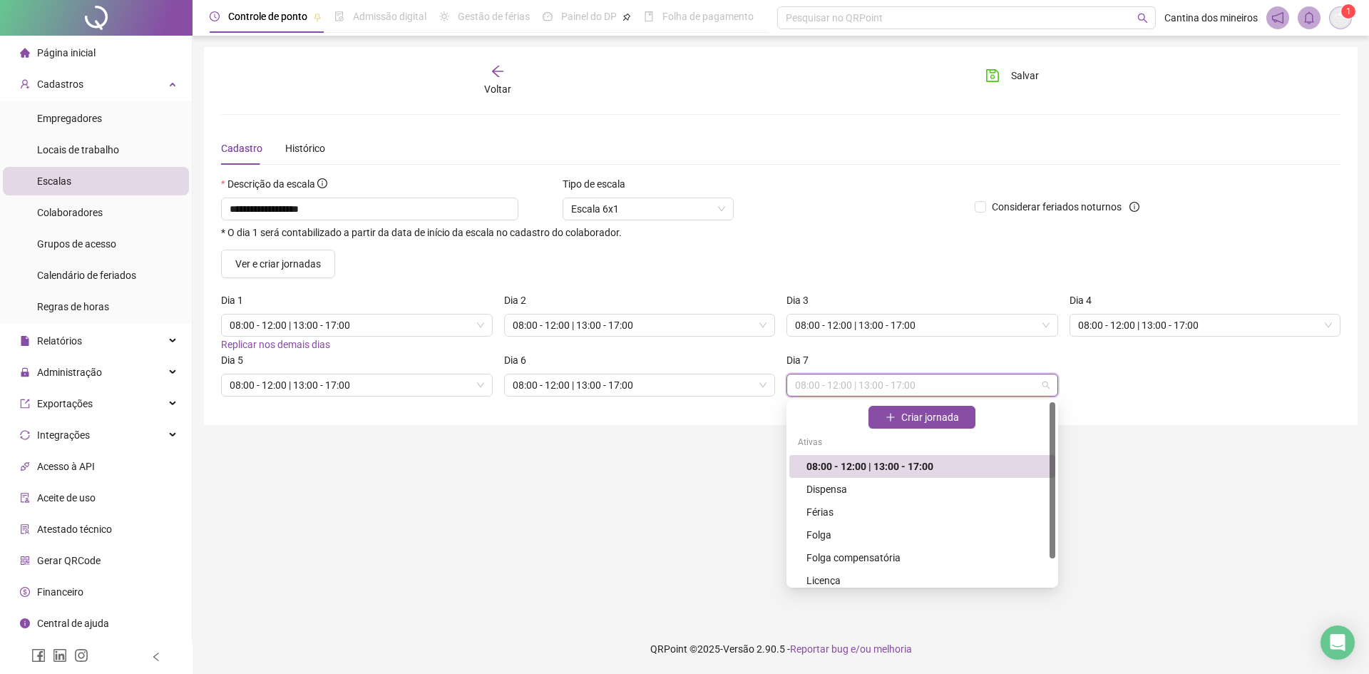
click at [1029, 383] on span "08:00 - 12:00 | 13:00 - 17:00" at bounding box center [922, 384] width 255 height 21
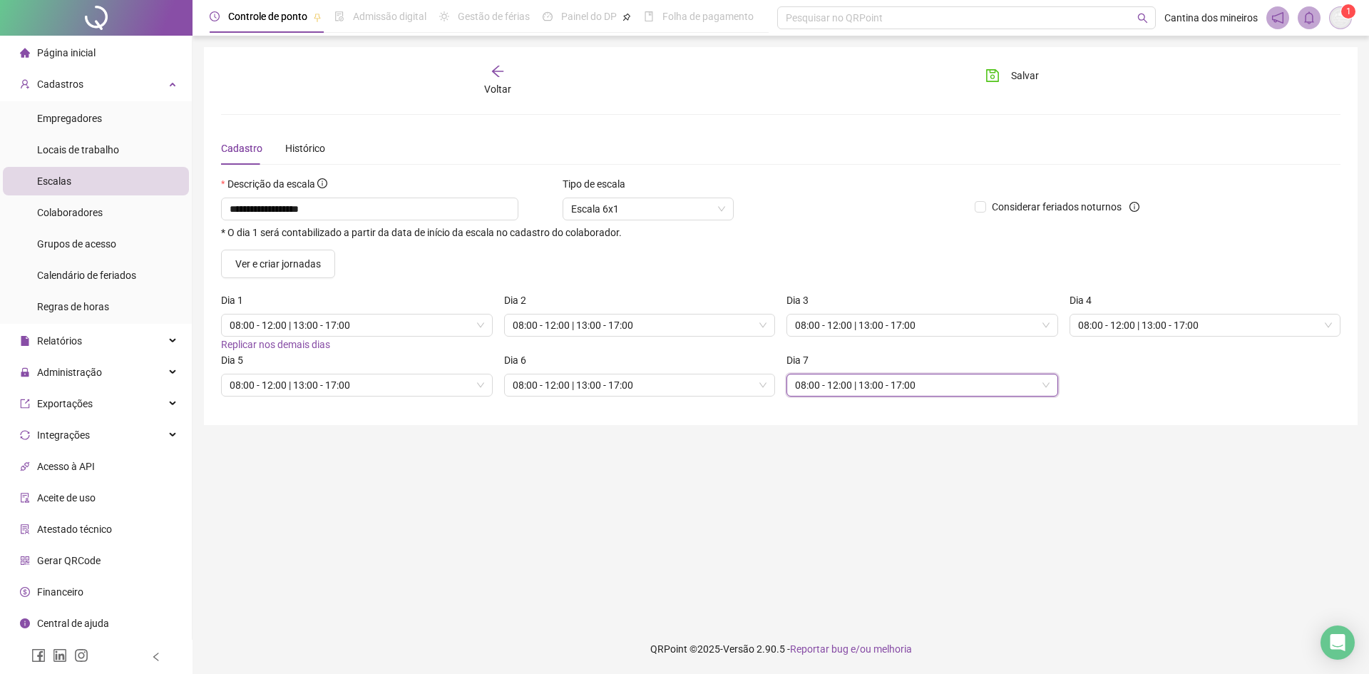
click at [1029, 383] on span "08:00 - 12:00 | 13:00 - 17:00" at bounding box center [922, 384] width 255 height 21
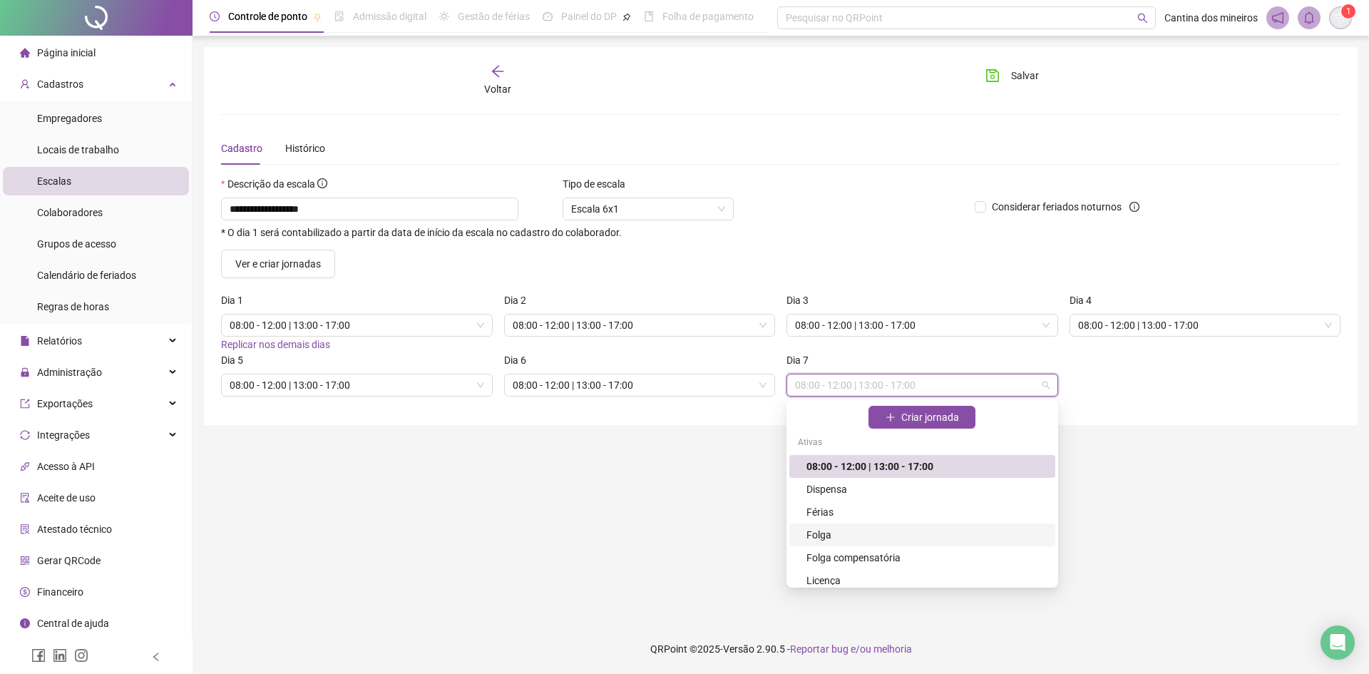
scroll to position [30, 0]
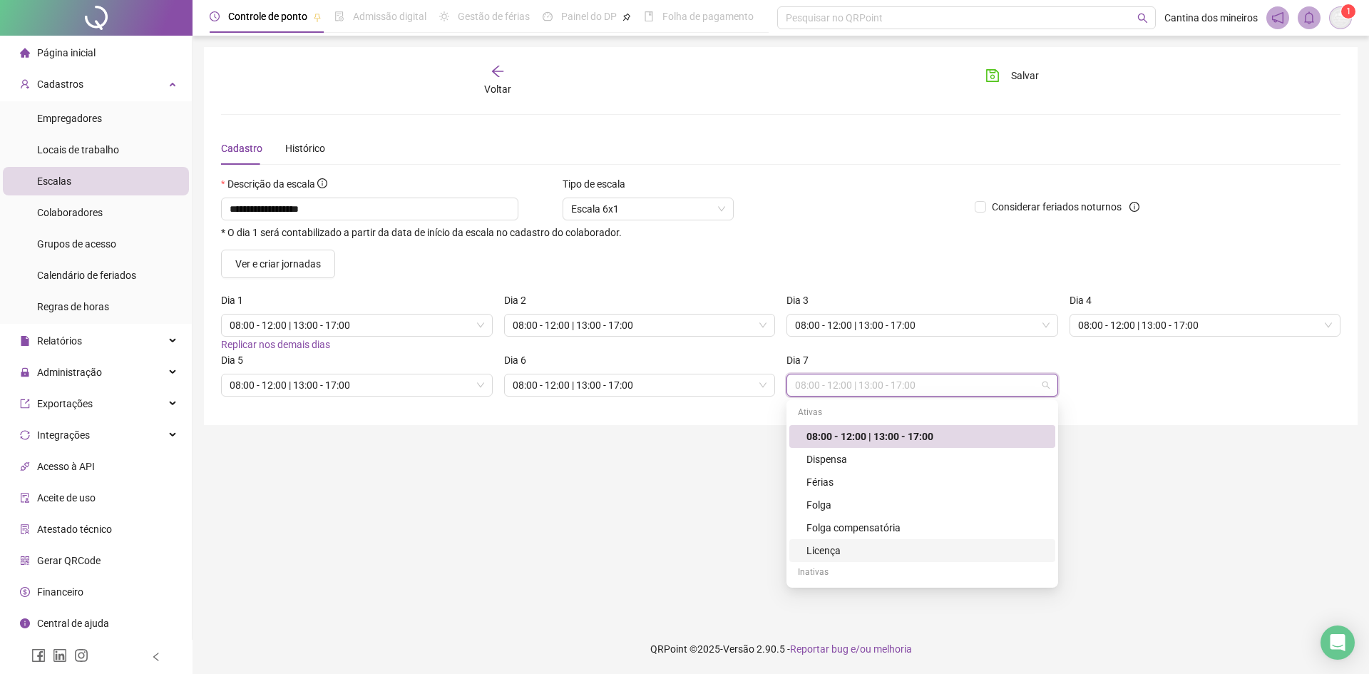
click at [826, 520] on div "Inativas" at bounding box center [922, 573] width 266 height 23
click at [821, 506] on div "Folga" at bounding box center [926, 505] width 240 height 16
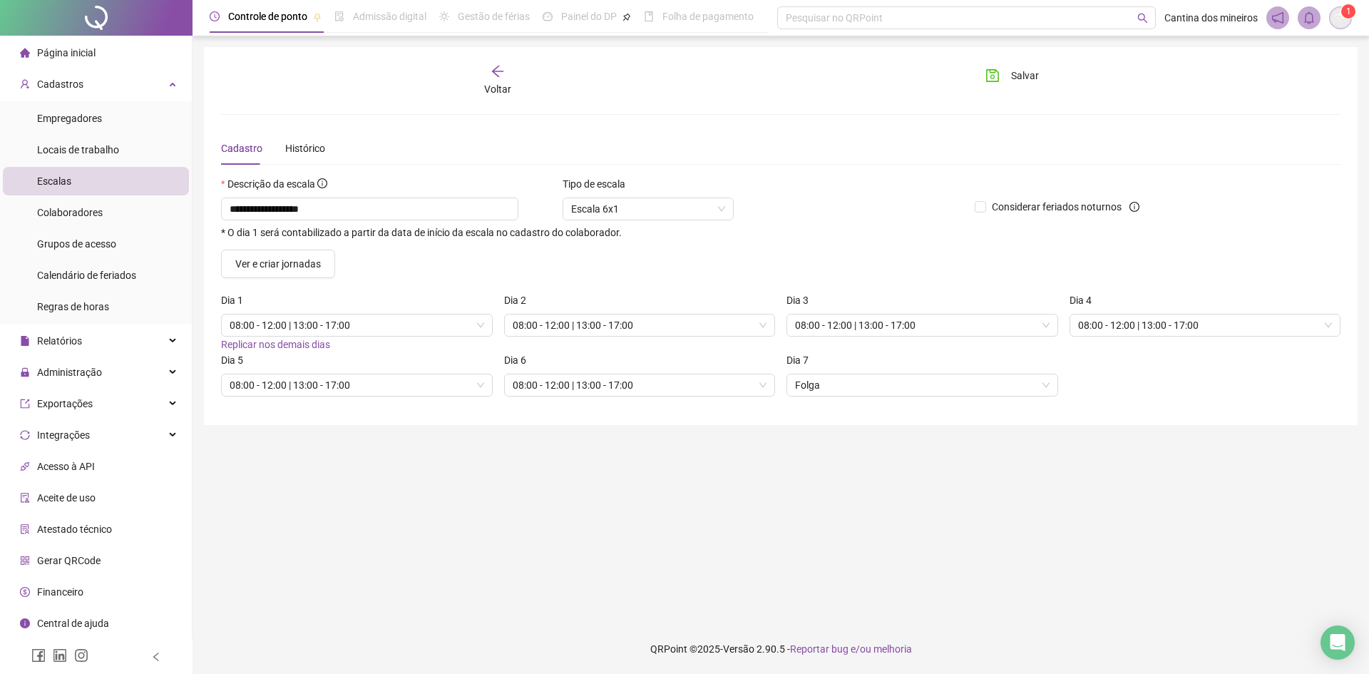
click at [821, 506] on main "**********" at bounding box center [781, 329] width 1154 height 565
click at [703, 391] on span "08:00 - 12:00 | 13:00 - 17:00" at bounding box center [640, 384] width 255 height 21
click at [823, 442] on main "**********" at bounding box center [781, 329] width 1154 height 565
click at [751, 391] on span "08:00 - 12:00 | 13:00 - 17:00" at bounding box center [640, 384] width 255 height 21
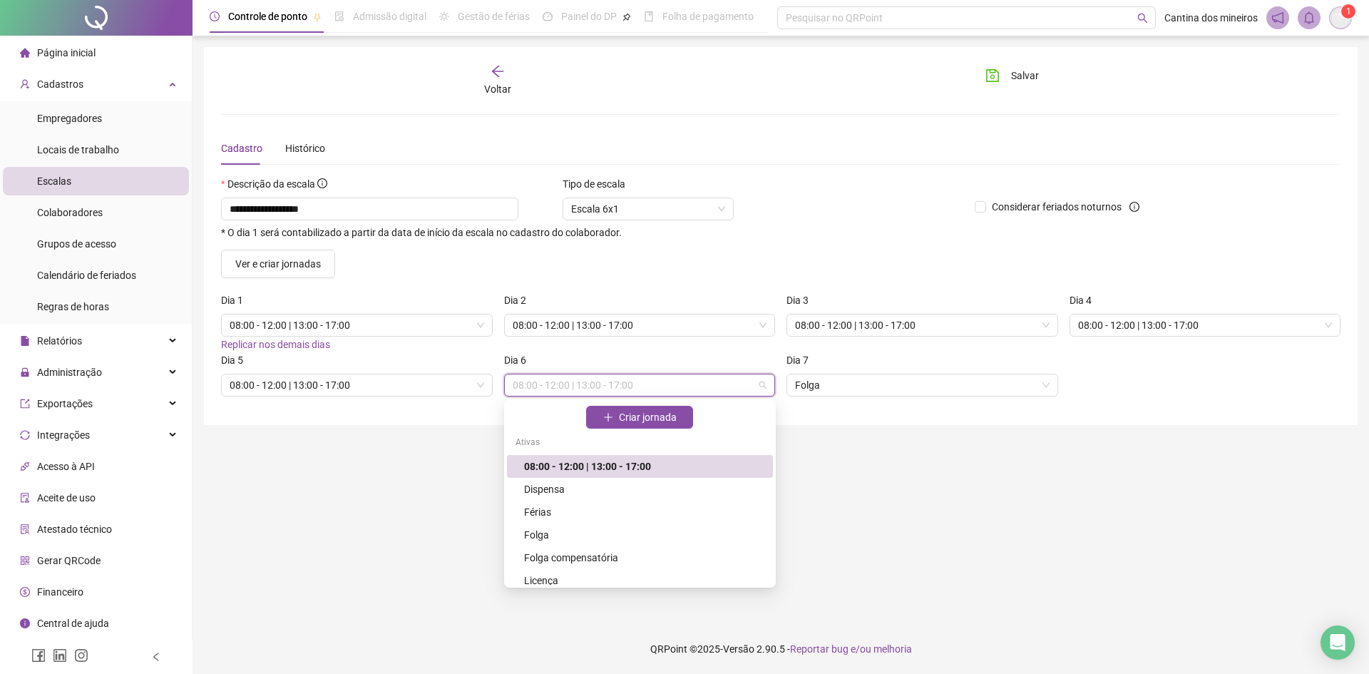
click at [517, 359] on label "Dia 6" at bounding box center [519, 360] width 31 height 16
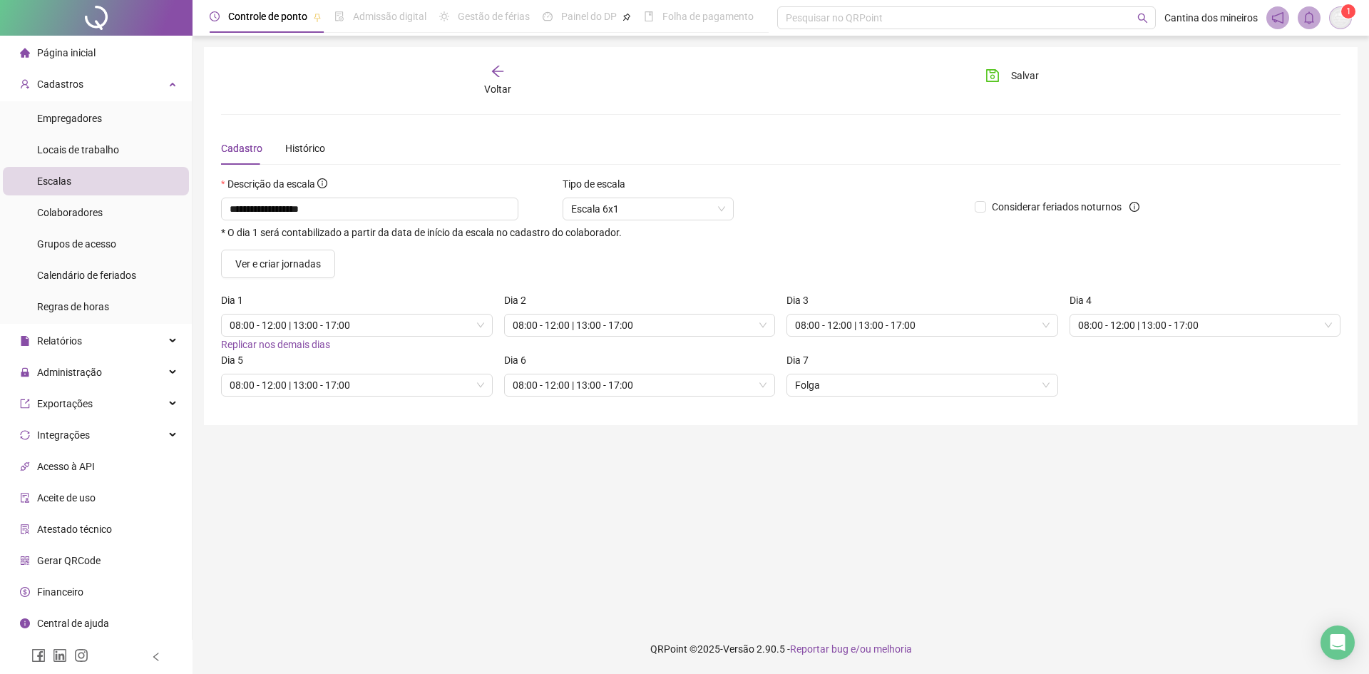
click at [517, 359] on label "Dia 6" at bounding box center [519, 360] width 31 height 16
click at [542, 395] on span "08:00 - 12:00 | 13:00 - 17:00" at bounding box center [640, 384] width 255 height 21
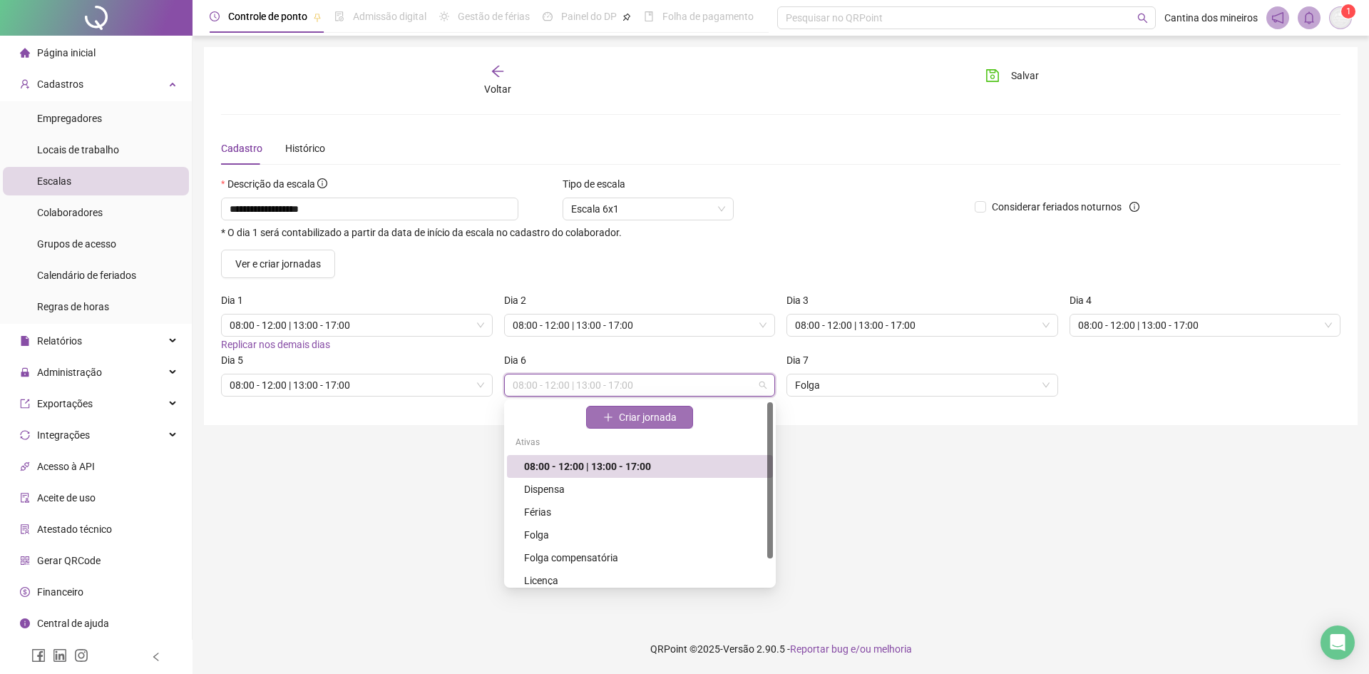
click at [610, 413] on icon "plus" at bounding box center [608, 417] width 10 height 10
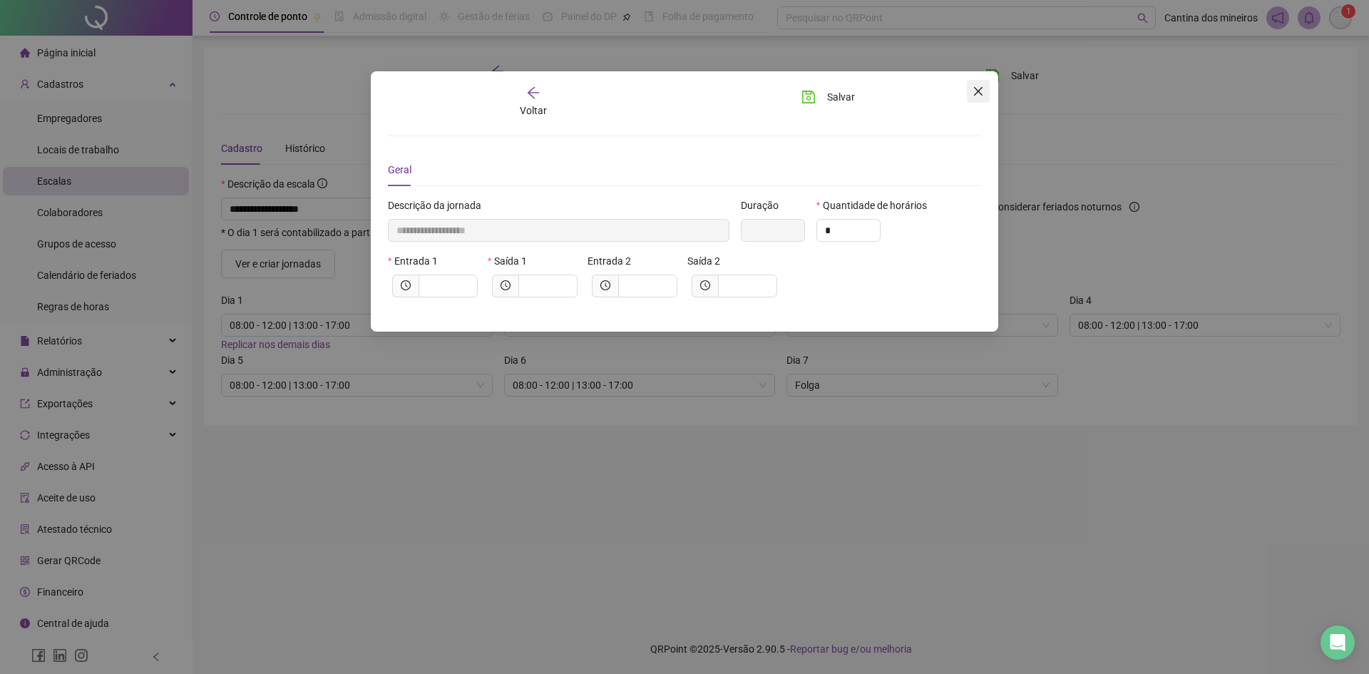
click at [980, 93] on icon "close" at bounding box center [978, 91] width 9 height 9
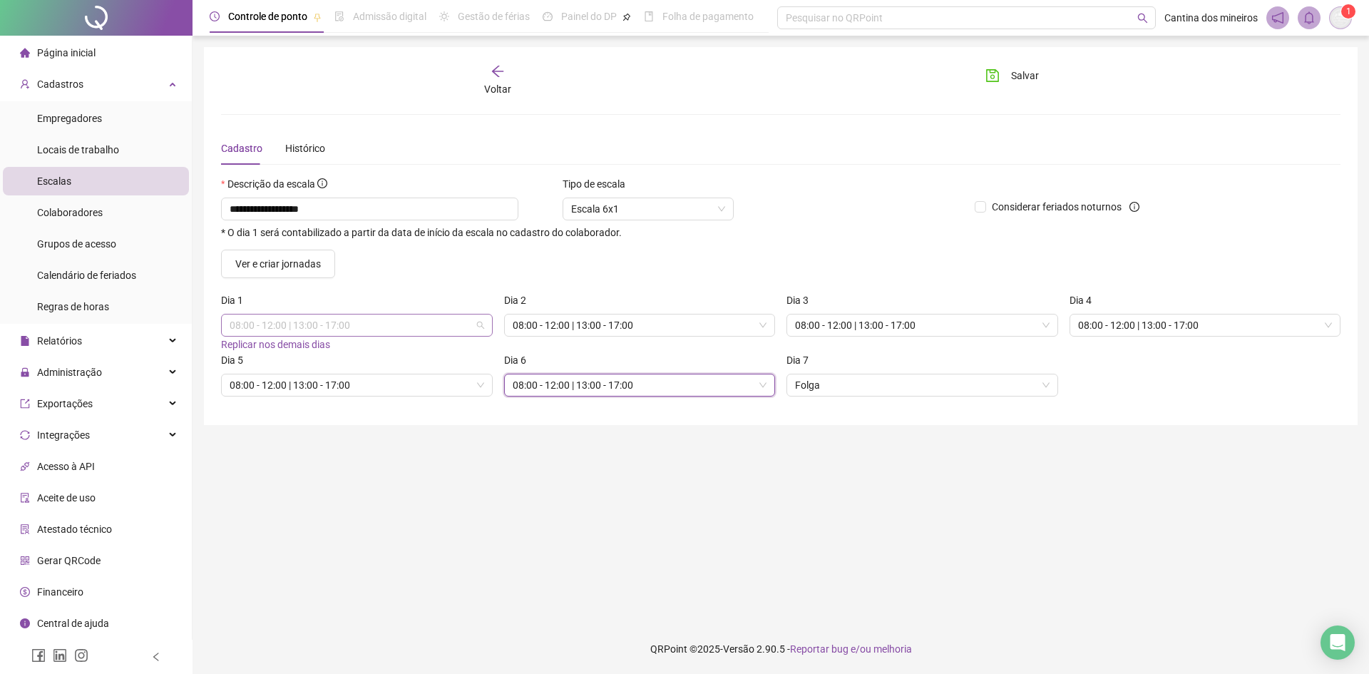
click at [354, 330] on span "08:00 - 12:00 | 13:00 - 17:00" at bounding box center [357, 324] width 255 height 21
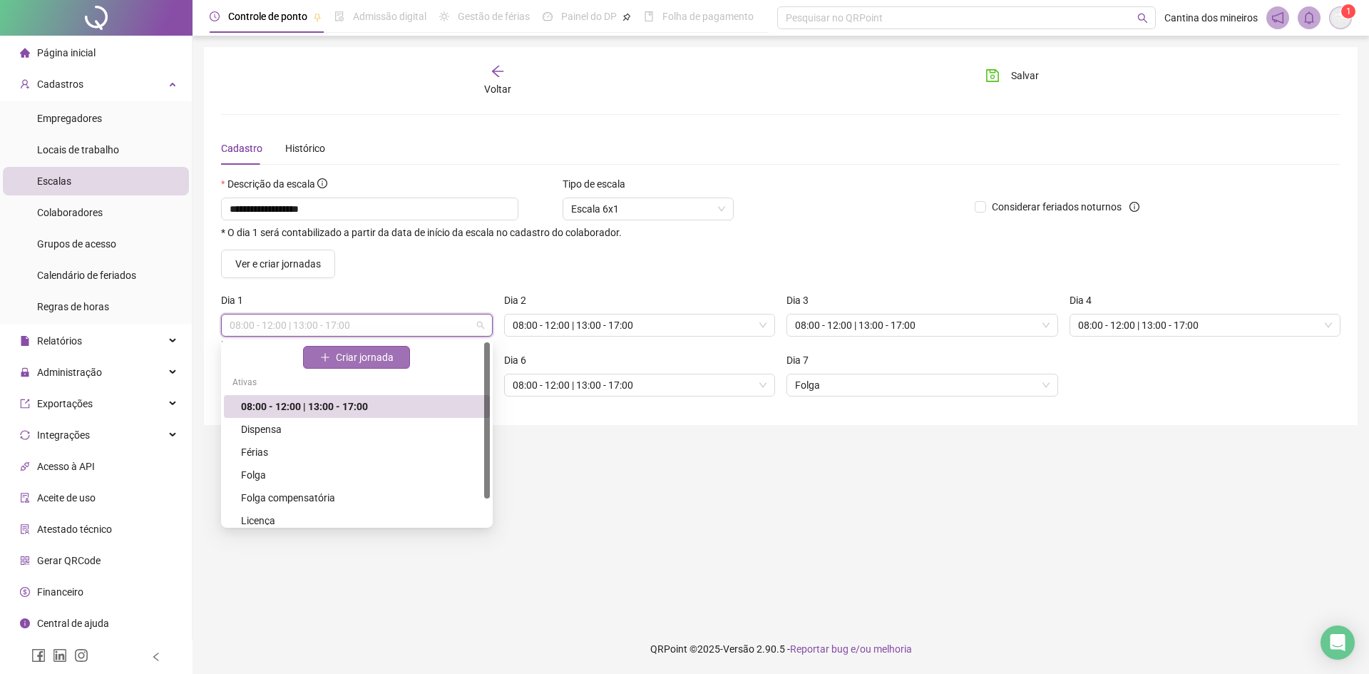
click at [366, 362] on span "Criar jornada" at bounding box center [365, 357] width 58 height 16
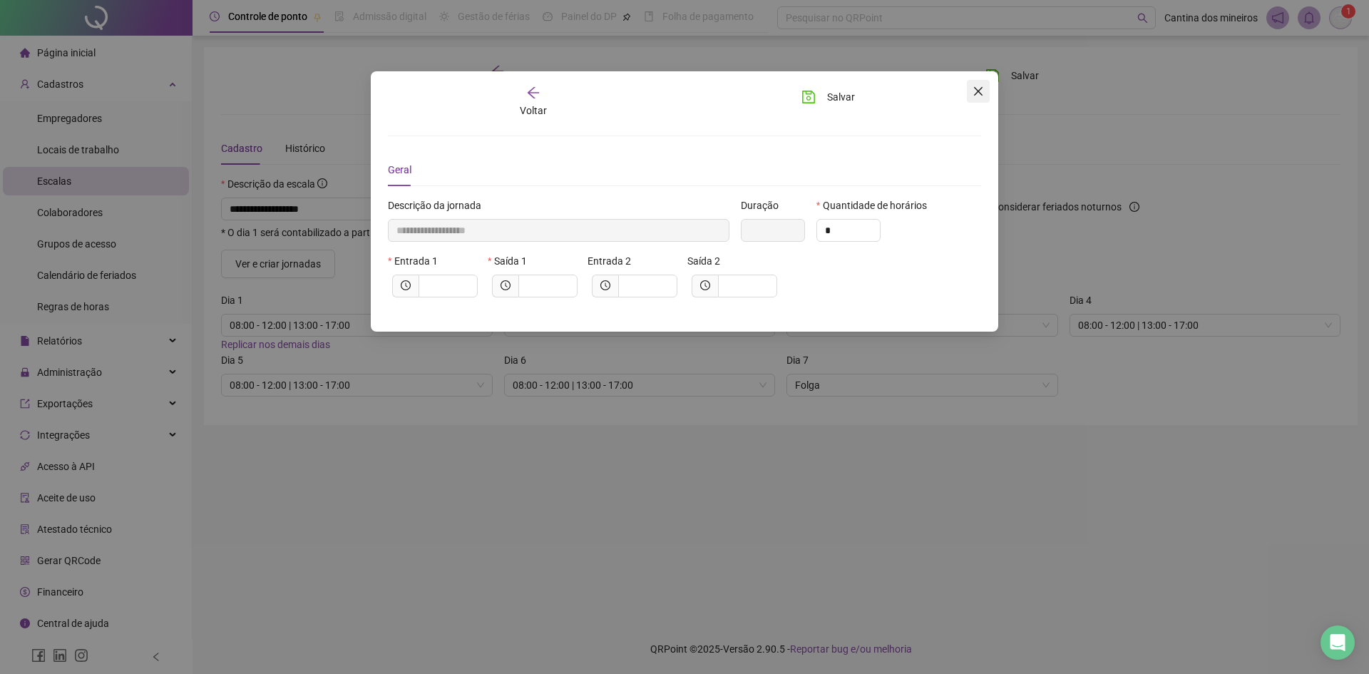
click at [979, 93] on icon "close" at bounding box center [978, 91] width 9 height 9
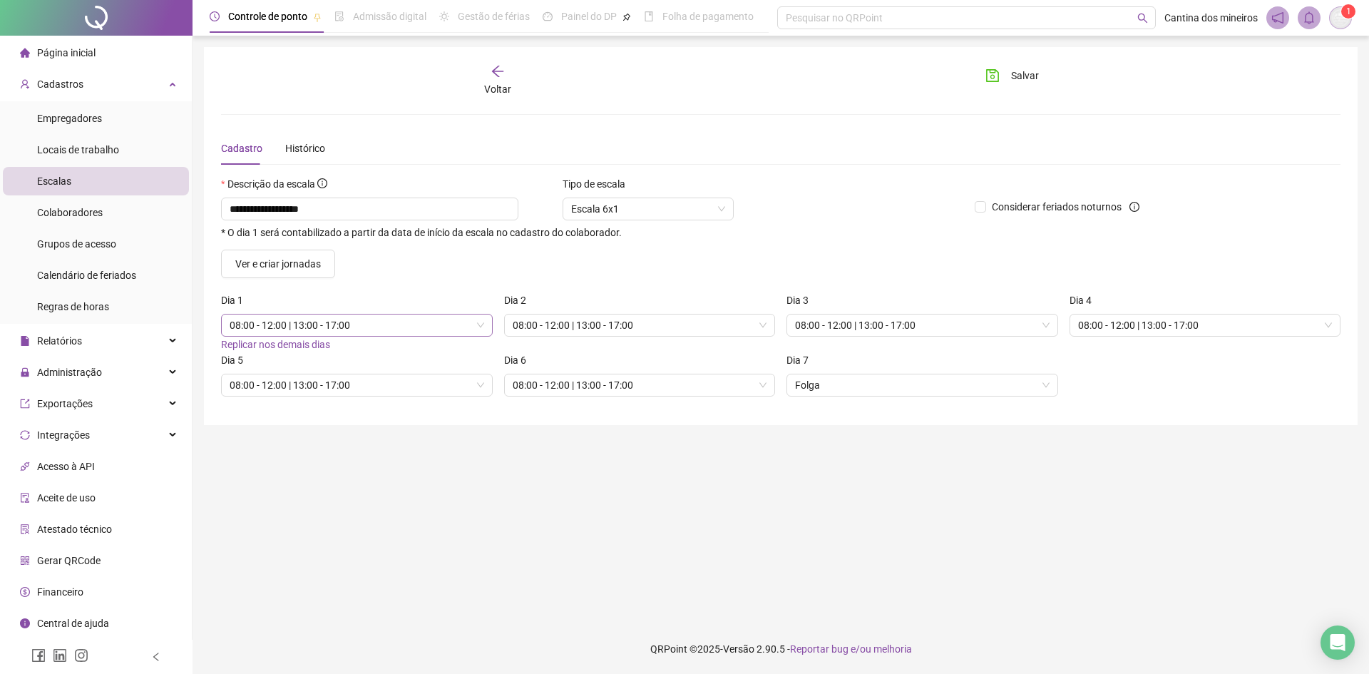
click at [473, 317] on span "08:00 - 12:00 | 13:00 - 17:00" at bounding box center [357, 324] width 255 height 21
